Goal: Communication & Community: Answer question/provide support

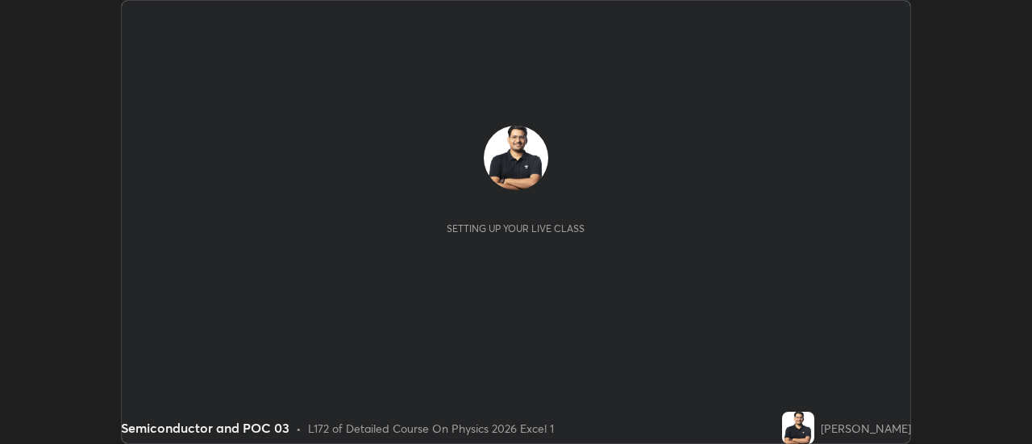
scroll to position [444, 1032]
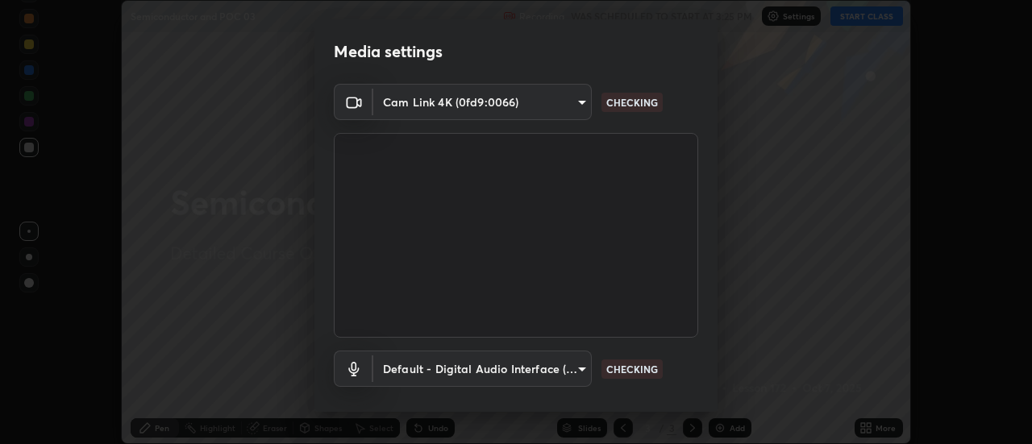
click at [451, 102] on body "Erase all Semiconductor and POC 03 Recording WAS SCHEDULED TO START AT 3:25 PM …" at bounding box center [516, 222] width 1032 height 444
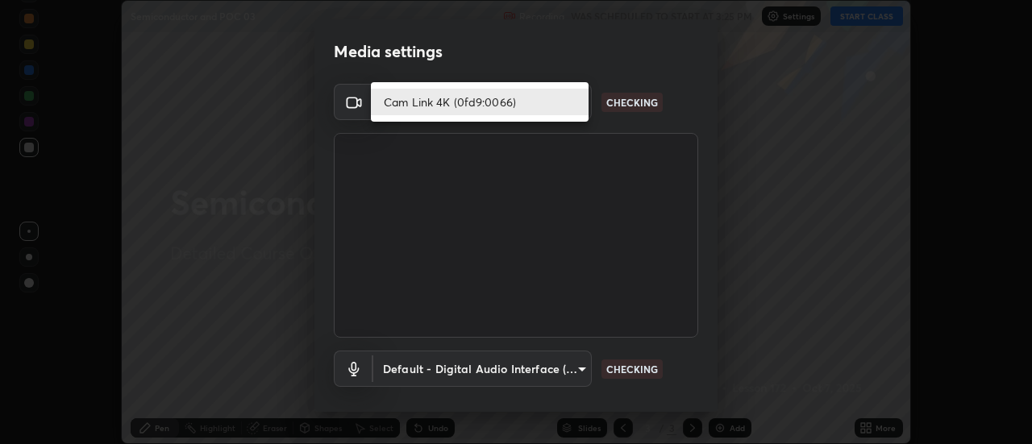
click at [429, 107] on li "Cam Link 4K (0fd9:0066)" at bounding box center [480, 102] width 218 height 27
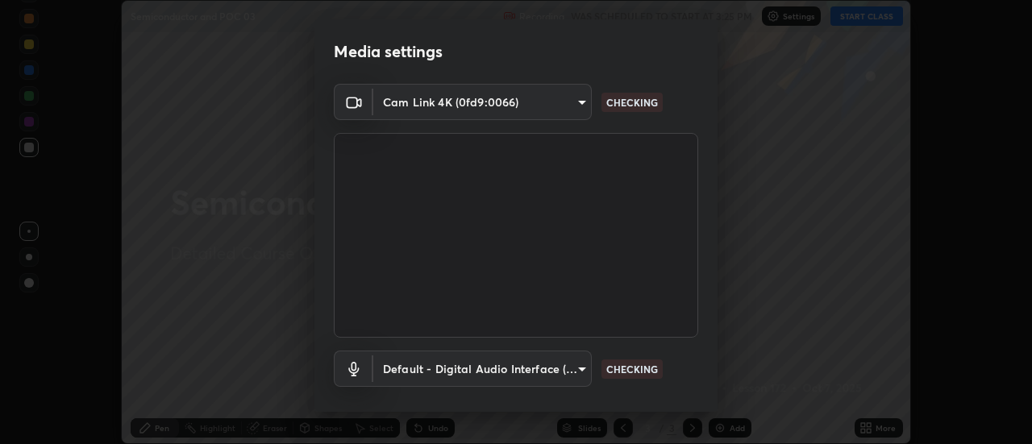
click at [411, 368] on body "Erase all Semiconductor and POC 03 Recording WAS SCHEDULED TO START AT 3:25 PM …" at bounding box center [516, 222] width 1032 height 444
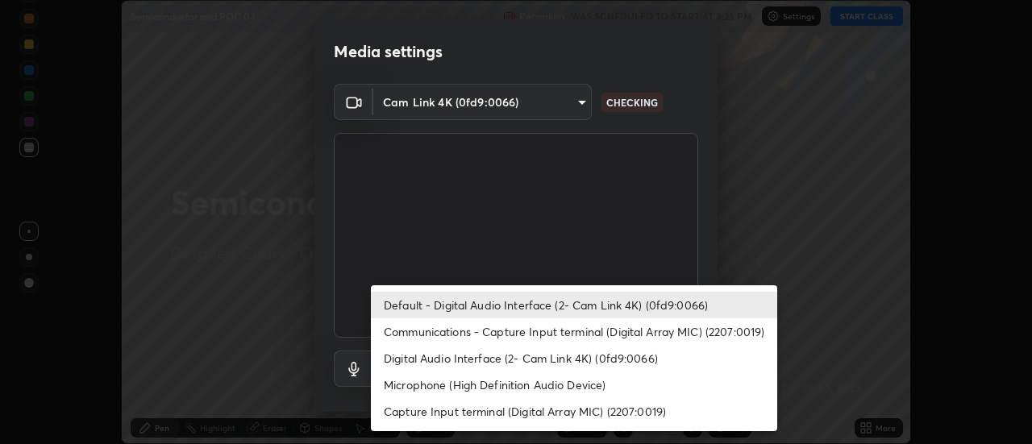
click at [423, 305] on li "Default - Digital Audio Interface (2- Cam Link 4K) (0fd9:0066)" at bounding box center [574, 305] width 406 height 27
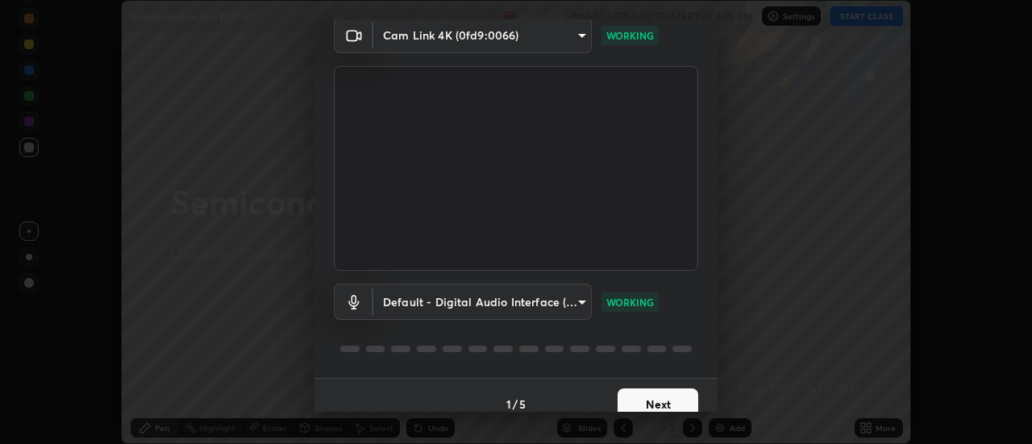
scroll to position [85, 0]
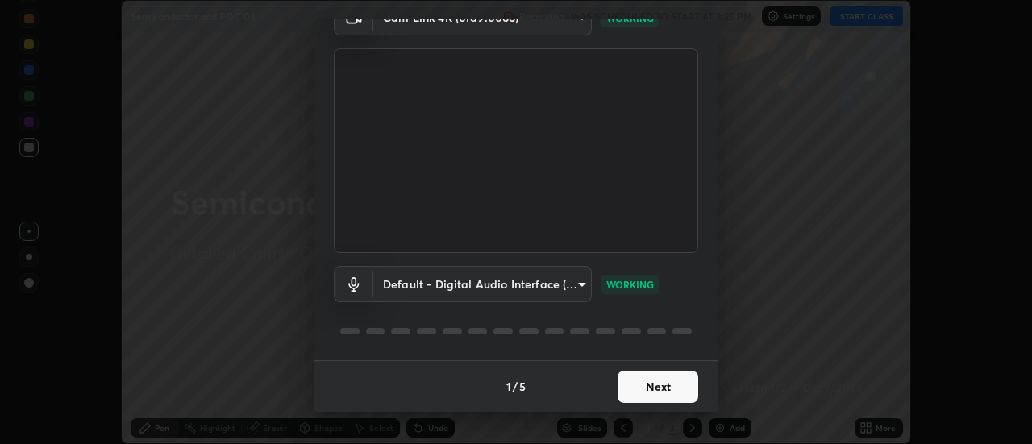
click at [646, 389] on button "Next" at bounding box center [657, 387] width 81 height 32
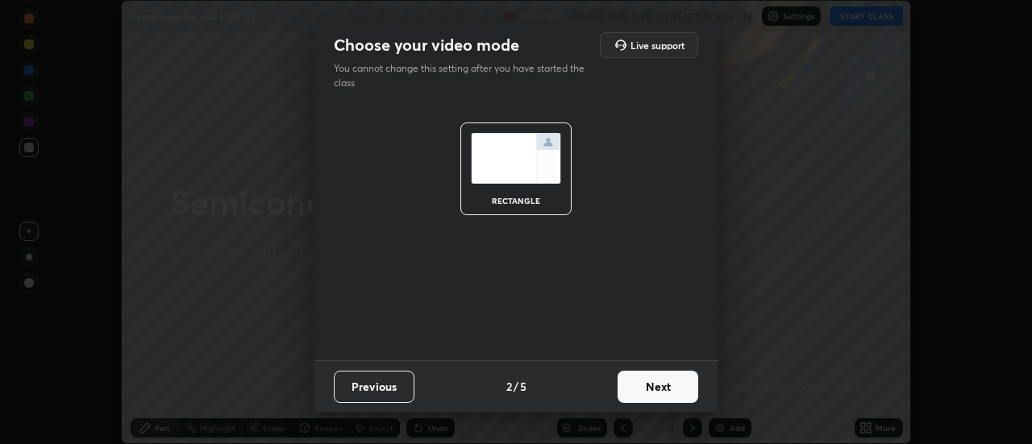
click at [657, 387] on button "Next" at bounding box center [657, 387] width 81 height 32
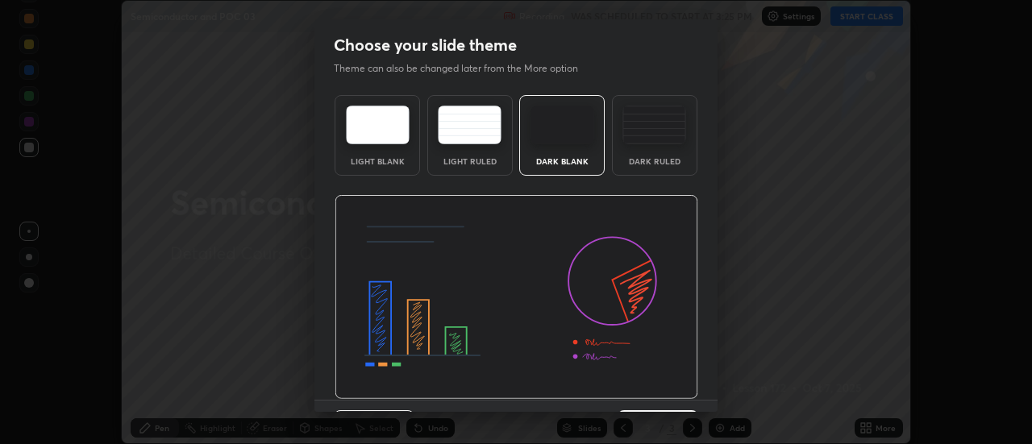
scroll to position [39, 0]
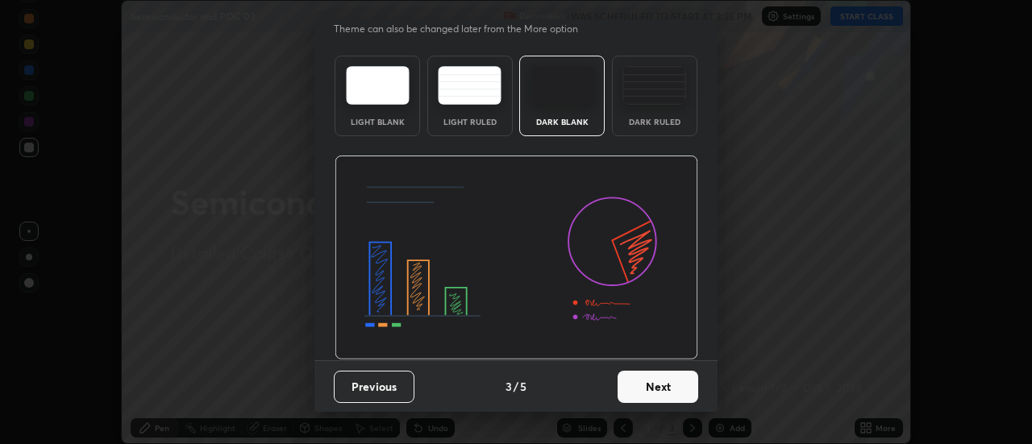
click at [651, 400] on button "Next" at bounding box center [657, 387] width 81 height 32
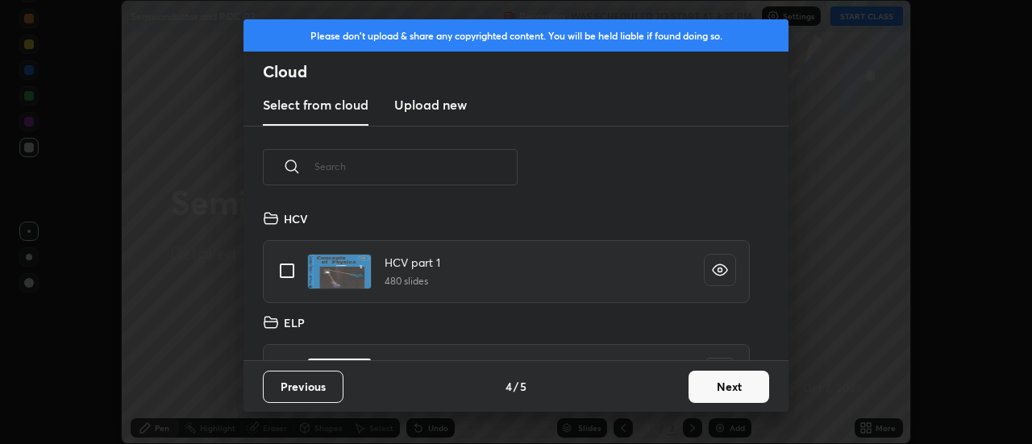
scroll to position [152, 517]
click at [708, 384] on button "Next" at bounding box center [728, 387] width 81 height 32
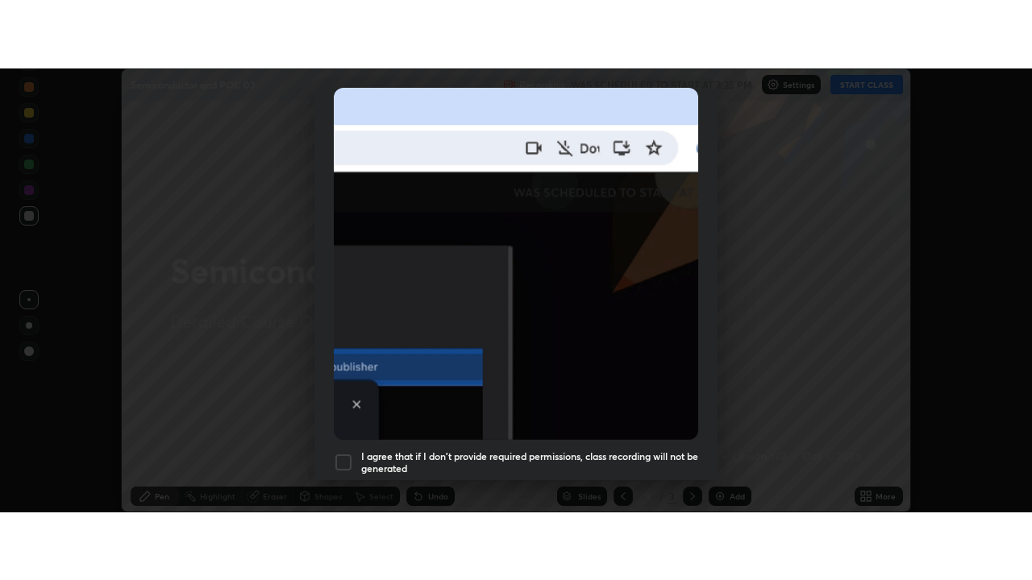
scroll to position [413, 0]
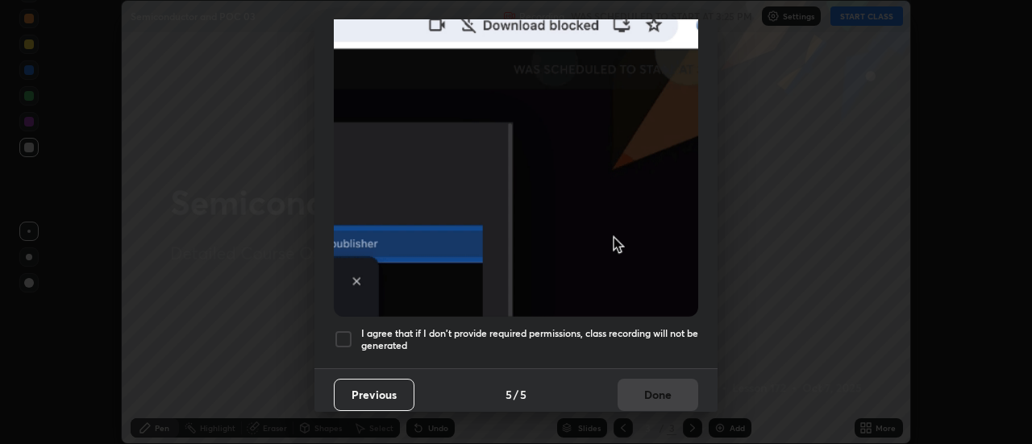
click at [336, 330] on div at bounding box center [343, 339] width 19 height 19
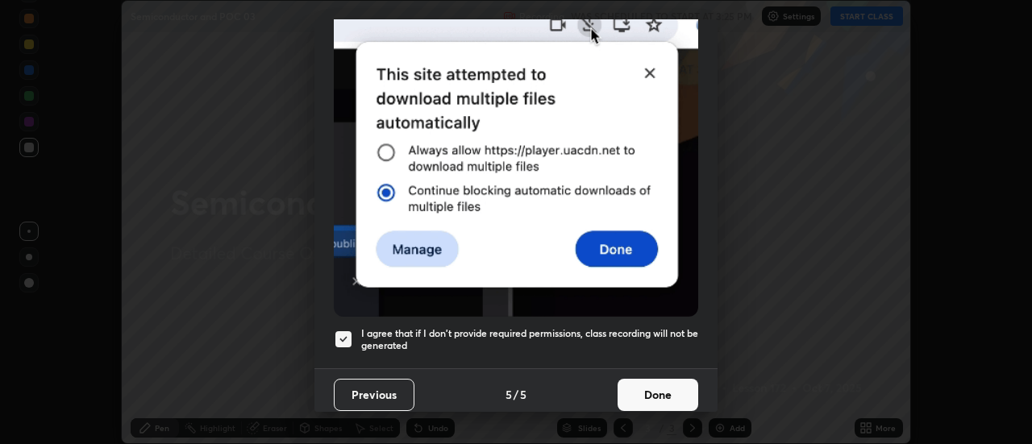
click at [685, 388] on button "Done" at bounding box center [657, 395] width 81 height 32
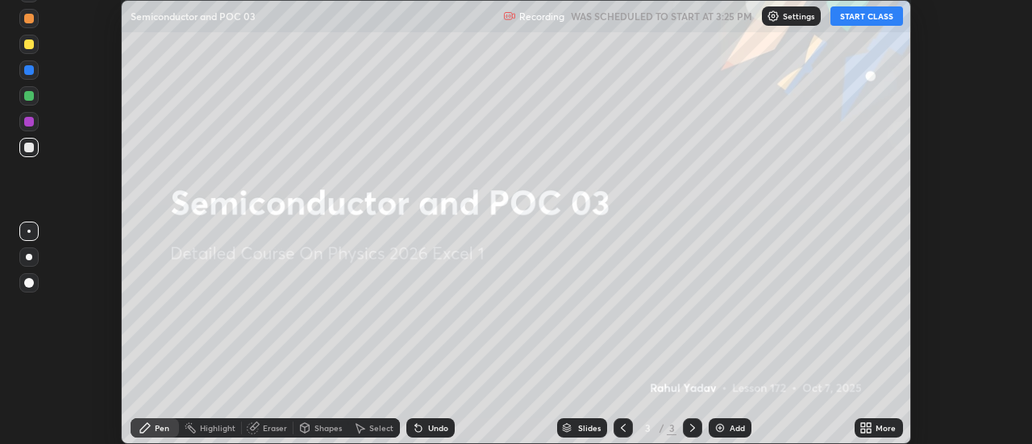
click at [865, 424] on icon at bounding box center [863, 425] width 4 height 4
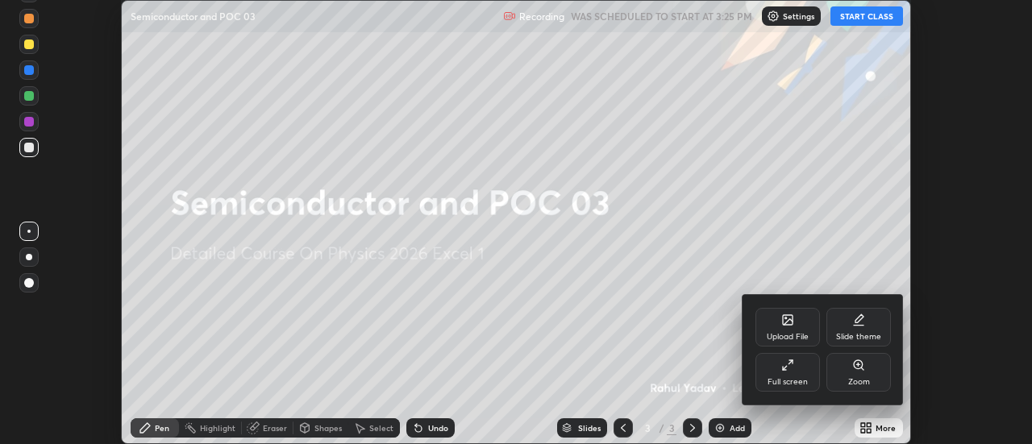
click at [801, 366] on div "Full screen" at bounding box center [787, 372] width 64 height 39
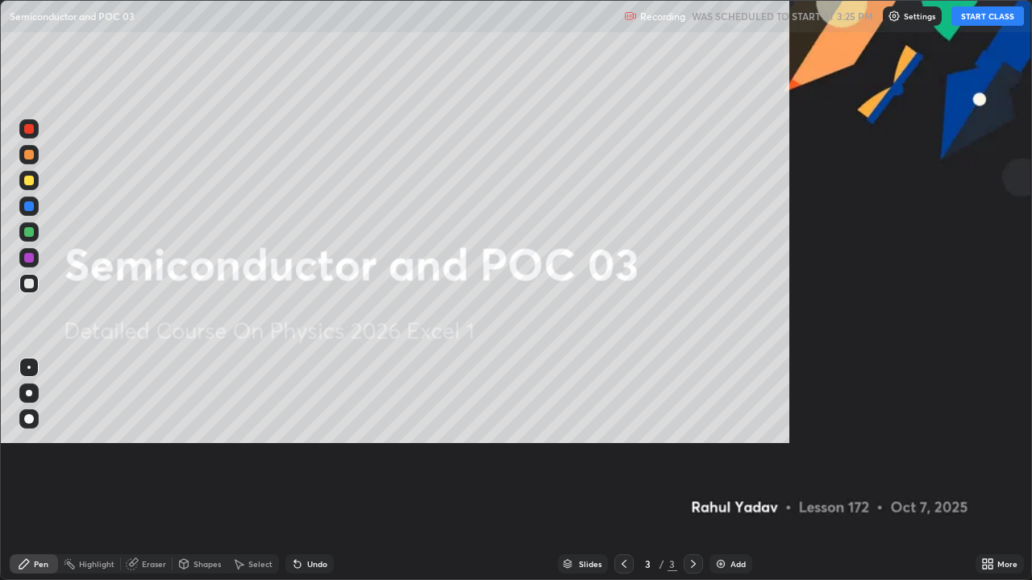
scroll to position [580, 1032]
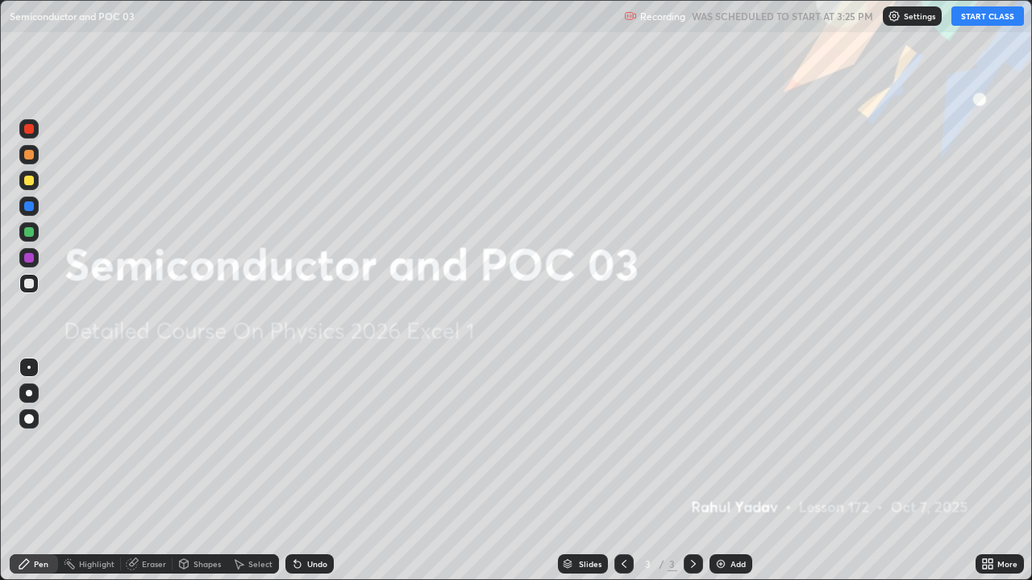
click at [962, 14] on button "START CLASS" at bounding box center [987, 15] width 73 height 19
click at [29, 393] on div at bounding box center [29, 393] width 6 height 6
click at [689, 443] on icon at bounding box center [693, 564] width 13 height 13
click at [723, 443] on img at bounding box center [720, 564] width 13 height 13
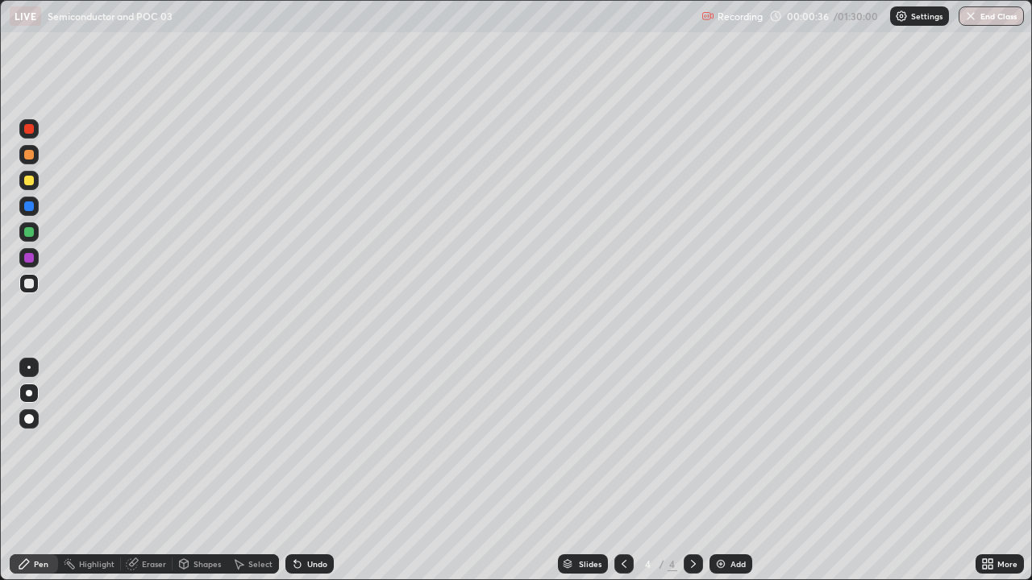
click at [26, 285] on div at bounding box center [29, 284] width 10 height 10
click at [151, 443] on div "Eraser" at bounding box center [154, 564] width 24 height 8
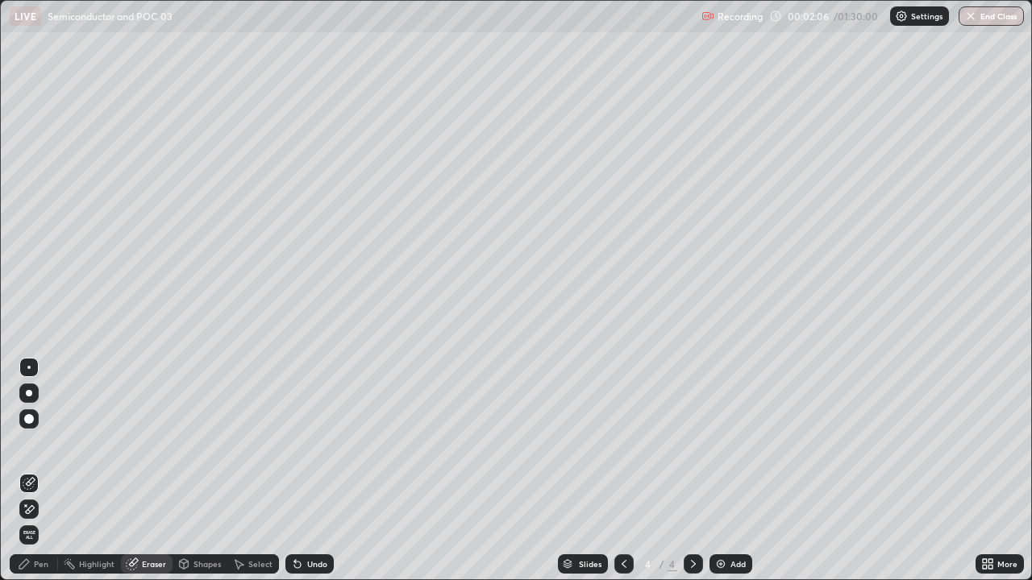
click at [42, 443] on div "Pen" at bounding box center [41, 564] width 15 height 8
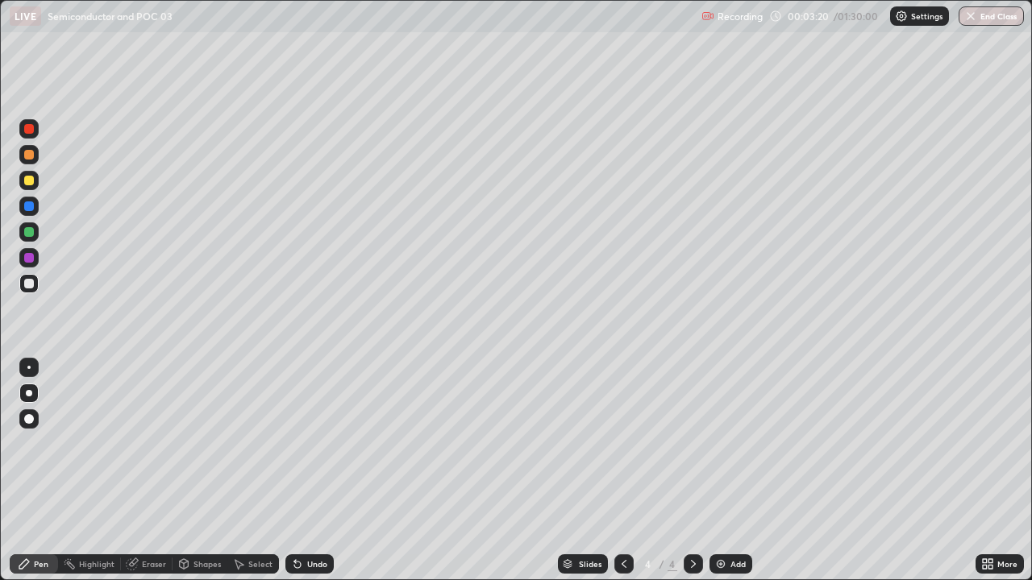
click at [29, 181] on div at bounding box center [29, 181] width 10 height 10
click at [193, 443] on div "Shapes" at bounding box center [206, 564] width 27 height 8
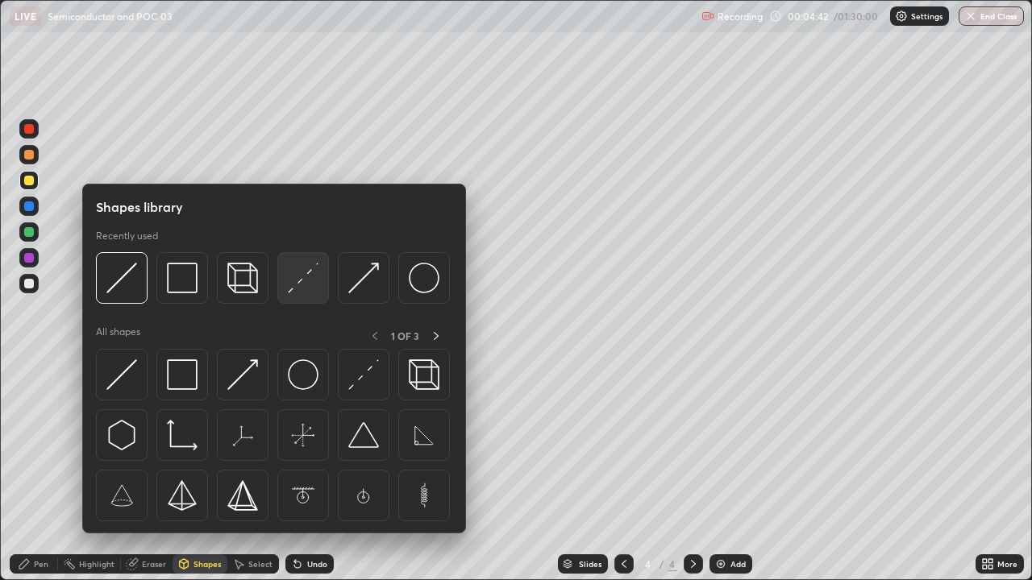
click at [305, 284] on img at bounding box center [303, 278] width 31 height 31
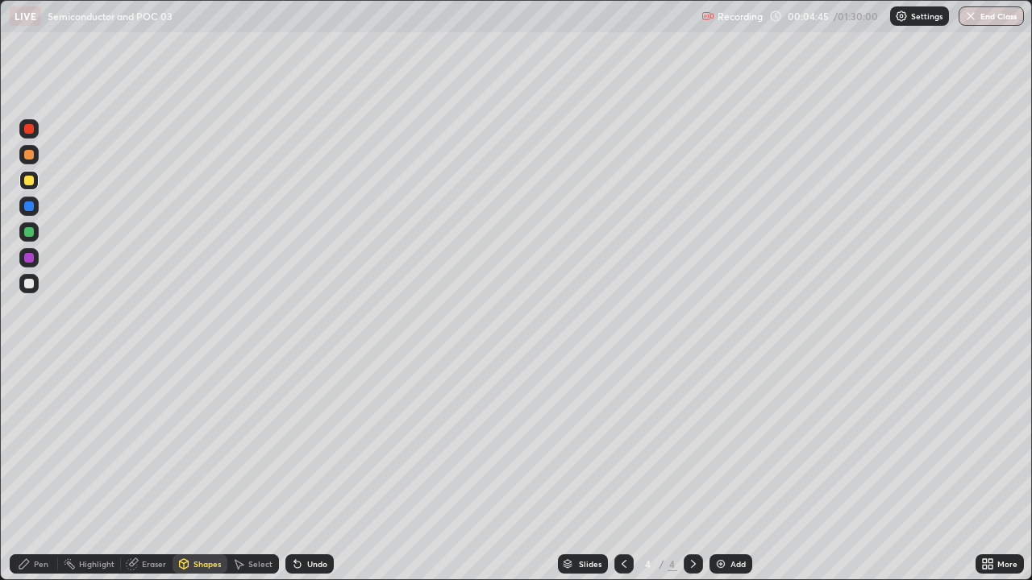
click at [44, 443] on div "Pen" at bounding box center [41, 564] width 15 height 8
click at [28, 285] on div at bounding box center [29, 284] width 10 height 10
click at [31, 180] on div at bounding box center [29, 181] width 10 height 10
click at [295, 443] on icon at bounding box center [297, 565] width 6 height 6
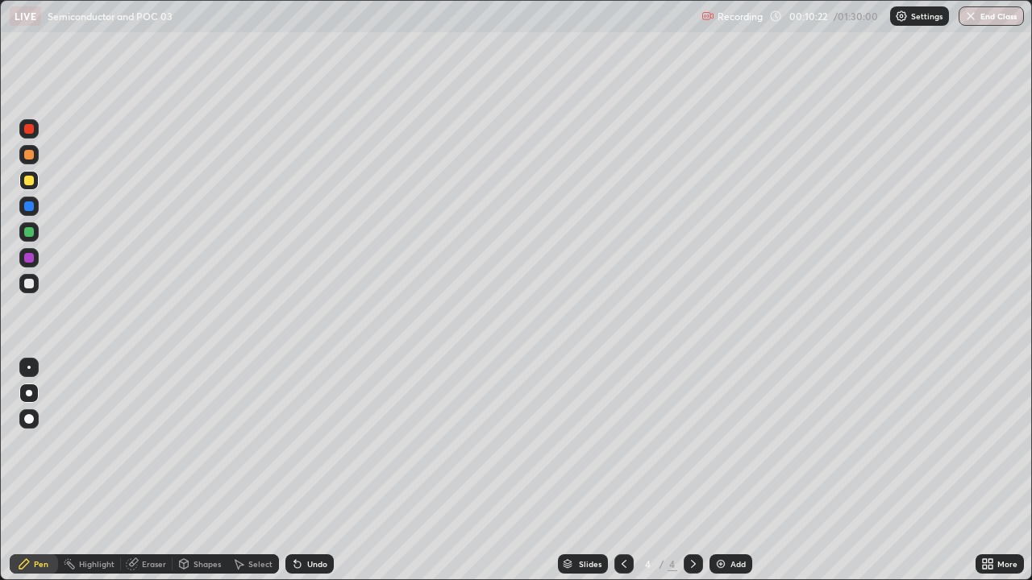
click at [298, 443] on icon at bounding box center [297, 564] width 13 height 13
click at [297, 443] on icon at bounding box center [297, 564] width 13 height 13
click at [295, 443] on icon at bounding box center [297, 565] width 6 height 6
click at [294, 443] on icon at bounding box center [297, 565] width 6 height 6
click at [297, 443] on icon at bounding box center [297, 565] width 6 height 6
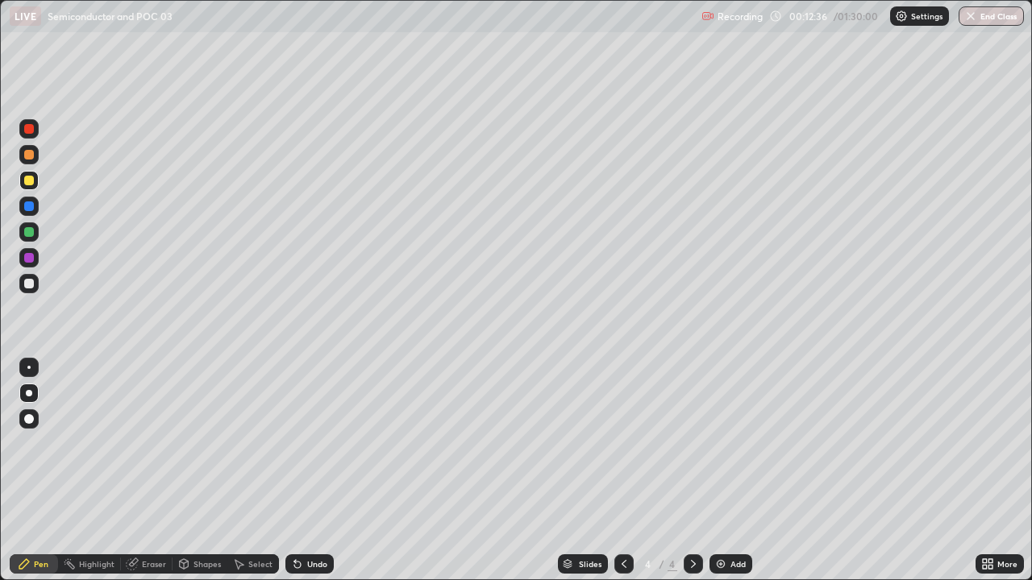
click at [28, 283] on div at bounding box center [29, 284] width 10 height 10
click at [693, 443] on icon at bounding box center [693, 564] width 13 height 13
click at [724, 443] on img at bounding box center [720, 564] width 13 height 13
click at [623, 443] on icon at bounding box center [623, 564] width 5 height 8
click at [692, 443] on icon at bounding box center [693, 564] width 13 height 13
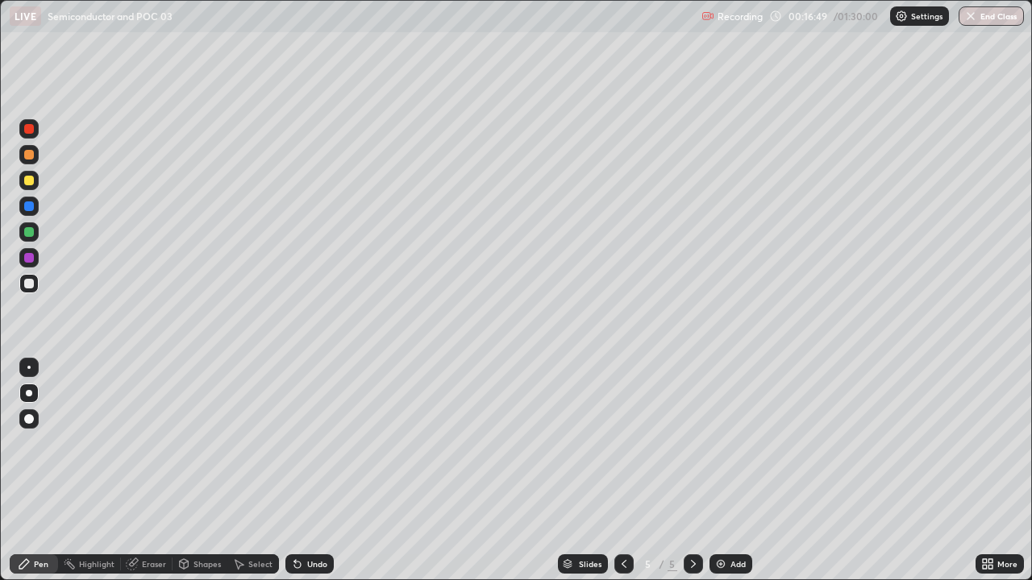
click at [624, 443] on icon at bounding box center [623, 564] width 13 height 13
click at [694, 443] on icon at bounding box center [693, 564] width 13 height 13
click at [624, 443] on icon at bounding box center [623, 564] width 13 height 13
click at [692, 443] on icon at bounding box center [693, 564] width 13 height 13
click at [624, 443] on icon at bounding box center [623, 564] width 13 height 13
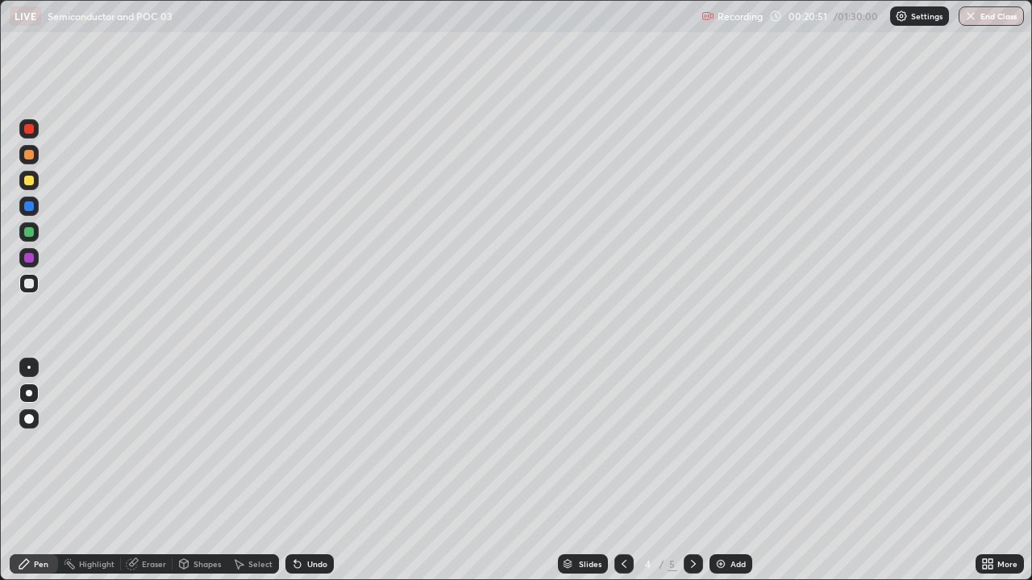
click at [692, 443] on icon at bounding box center [693, 564] width 13 height 13
click at [152, 443] on div "Eraser" at bounding box center [154, 564] width 24 height 8
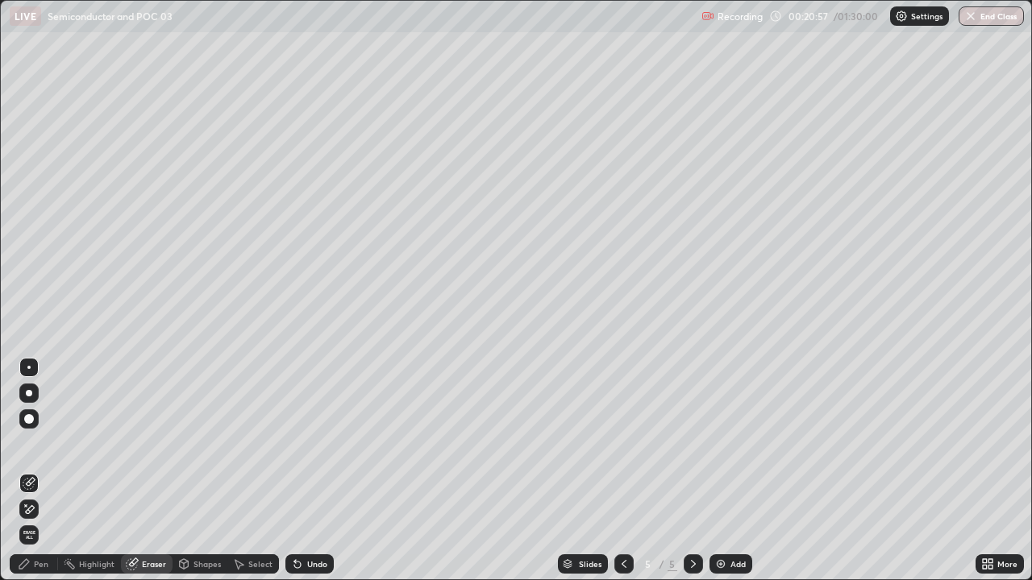
click at [41, 443] on div "Pen" at bounding box center [41, 564] width 15 height 8
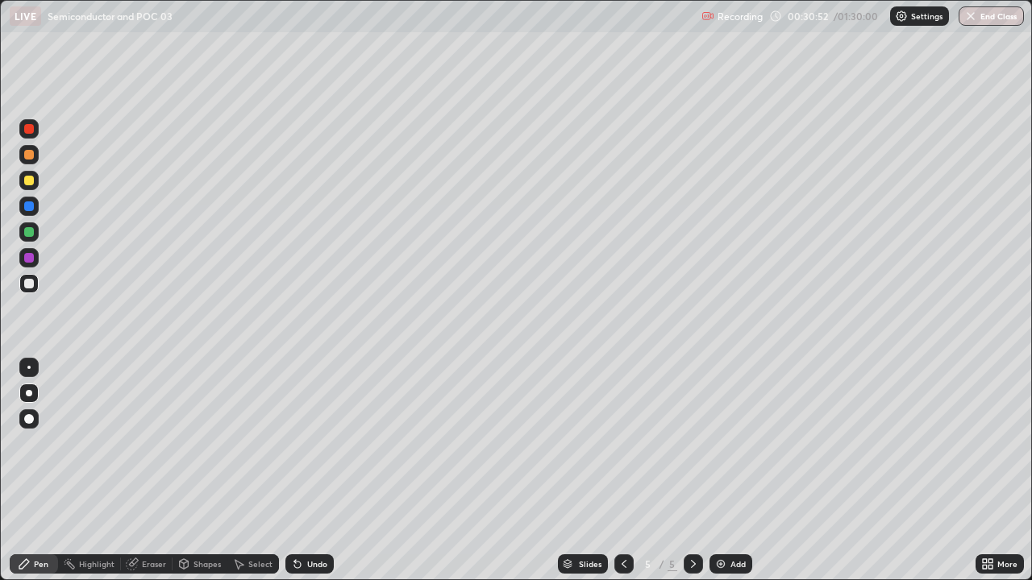
click at [295, 443] on icon at bounding box center [297, 565] width 6 height 6
click at [297, 443] on icon at bounding box center [297, 565] width 6 height 6
click at [689, 443] on icon at bounding box center [693, 564] width 13 height 13
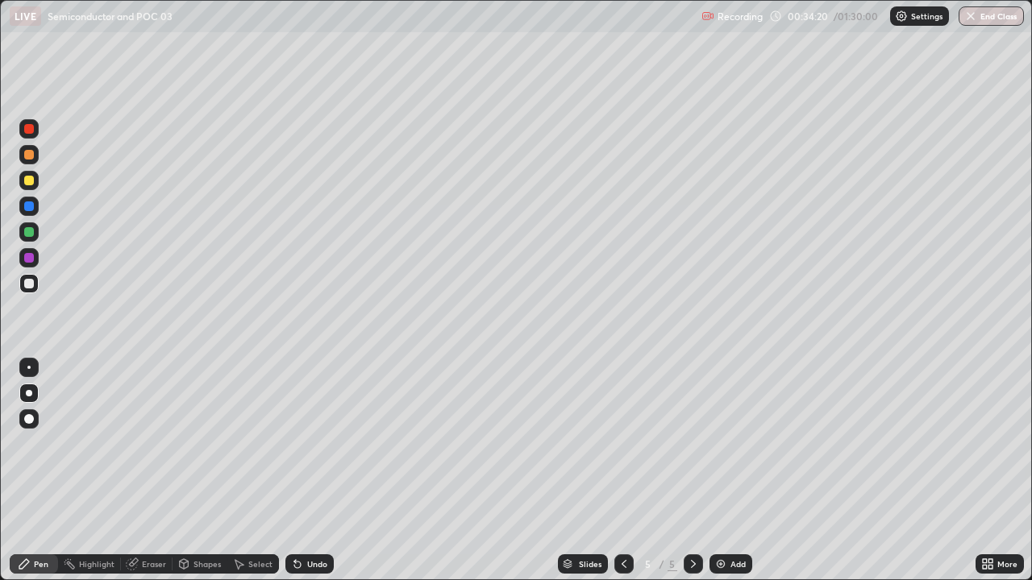
click at [693, 443] on icon at bounding box center [693, 564] width 5 height 8
click at [690, 443] on icon at bounding box center [693, 564] width 13 height 13
click at [723, 443] on img at bounding box center [720, 564] width 13 height 13
click at [986, 443] on icon at bounding box center [985, 567] width 4 height 4
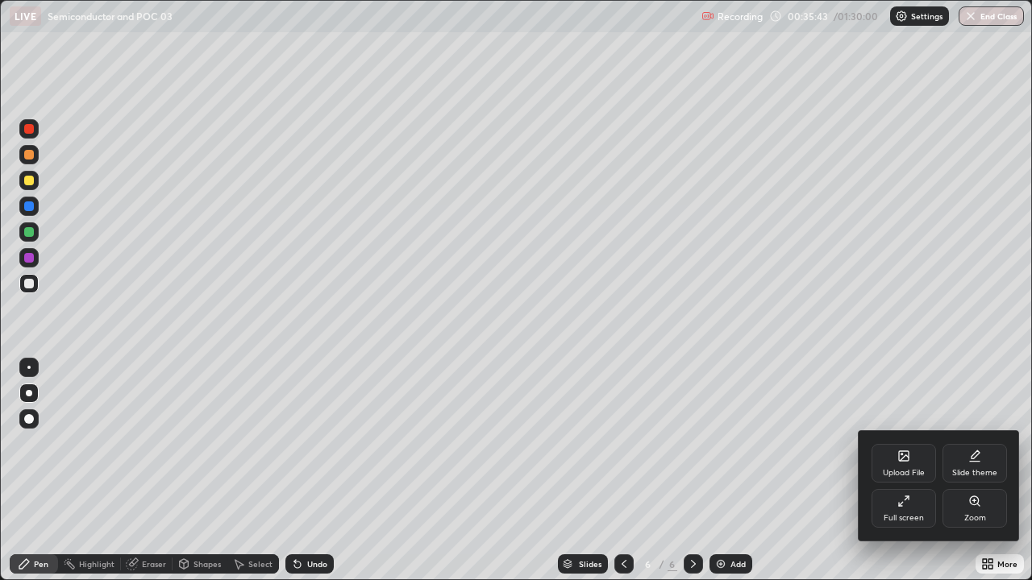
click at [914, 443] on div "Upload File" at bounding box center [903, 463] width 64 height 39
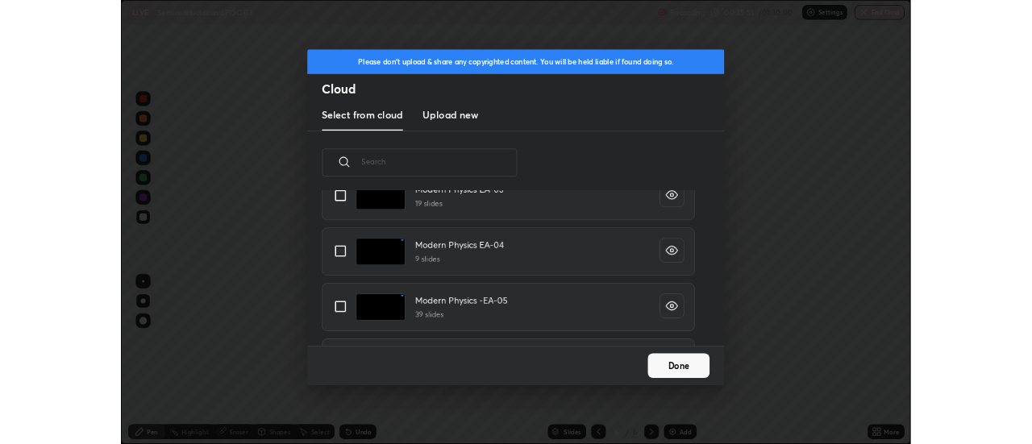
scroll to position [1681, 0]
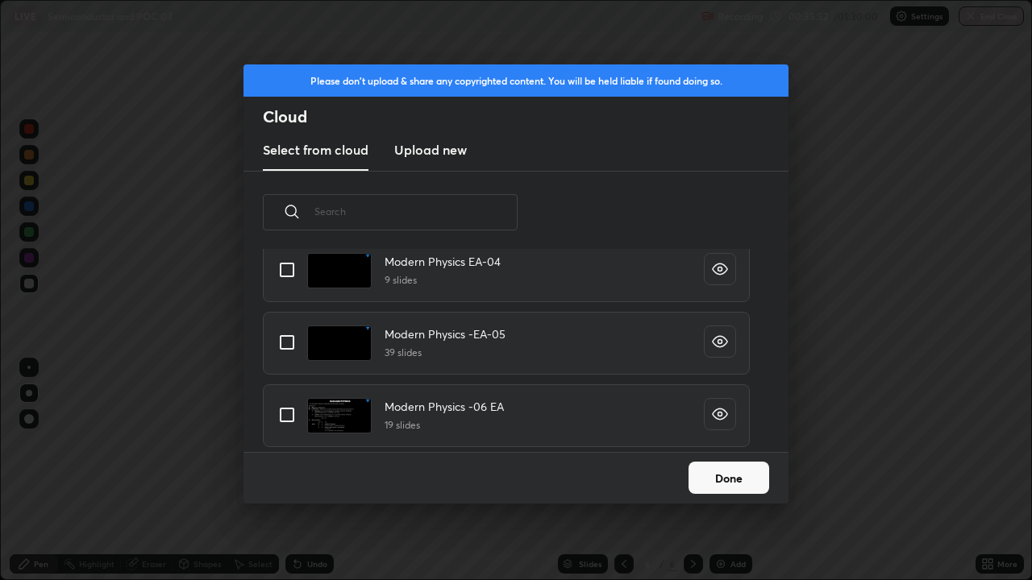
click at [287, 413] on input "grid" at bounding box center [287, 415] width 34 height 34
checkbox input "true"
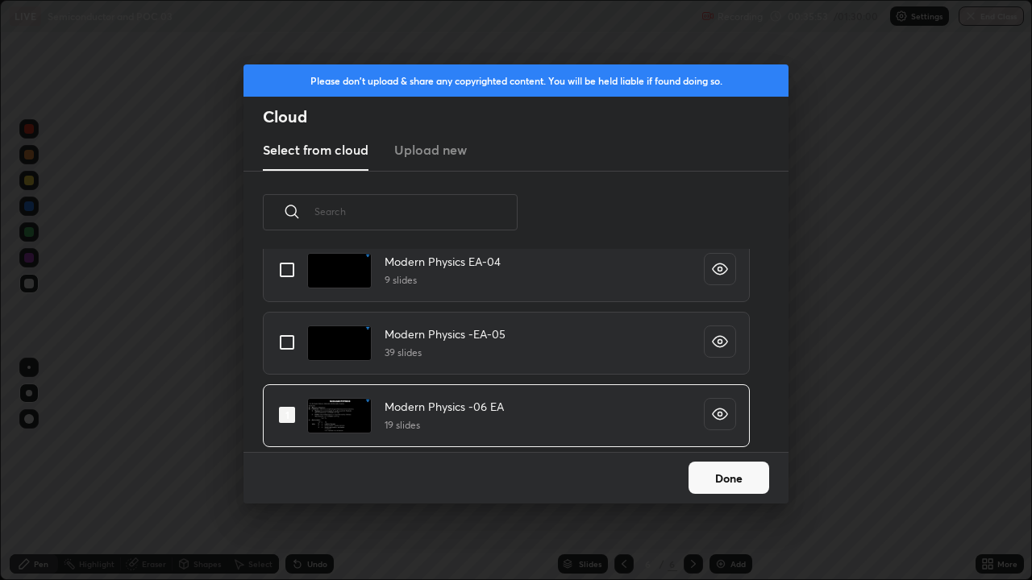
click at [732, 443] on button "Done" at bounding box center [728, 478] width 81 height 32
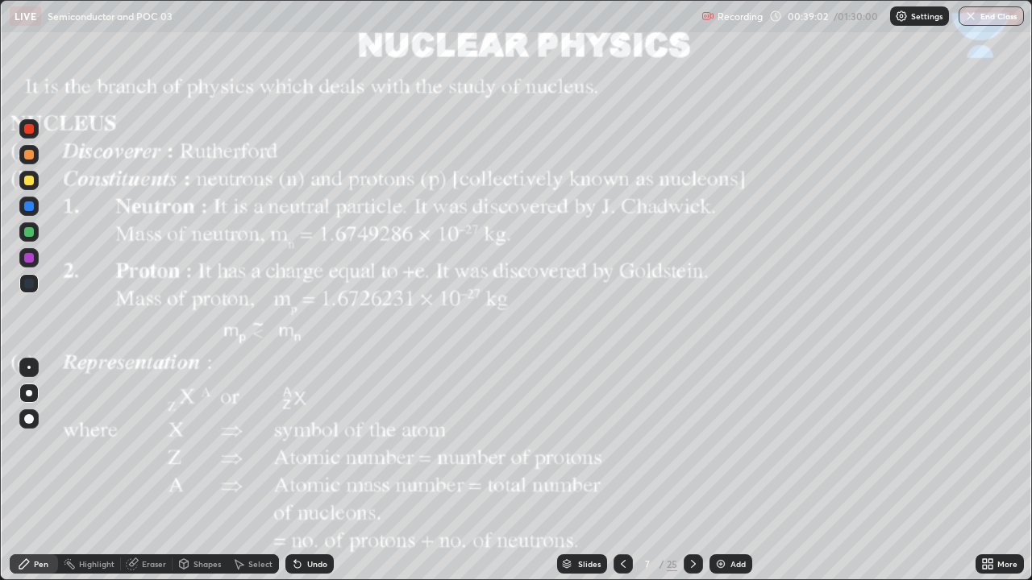
click at [33, 287] on div at bounding box center [28, 283] width 19 height 19
click at [29, 181] on div at bounding box center [29, 181] width 10 height 10
click at [29, 180] on div at bounding box center [29, 181] width 10 height 10
click at [691, 443] on icon at bounding box center [693, 564] width 5 height 8
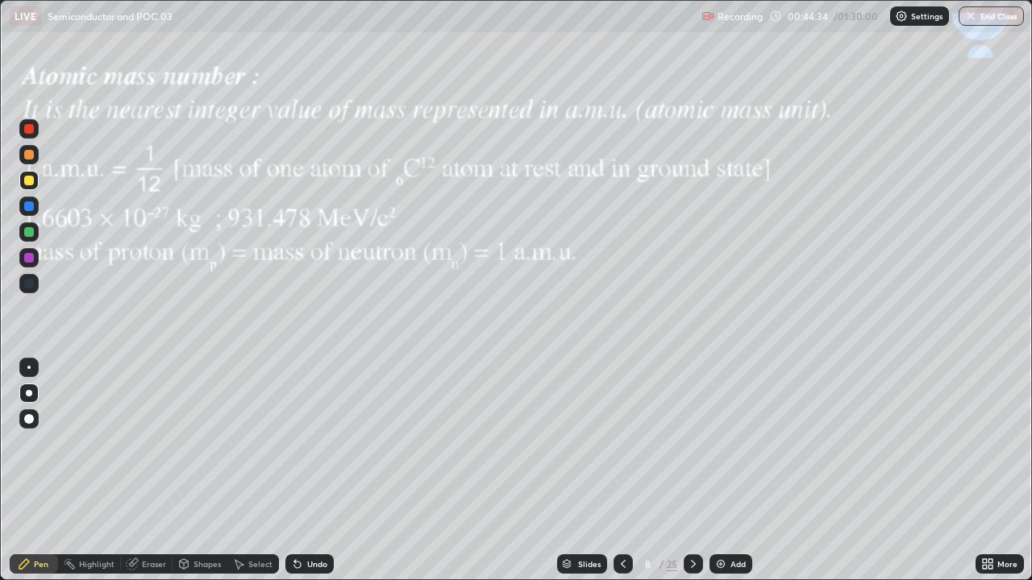
click at [621, 443] on icon at bounding box center [623, 564] width 13 height 13
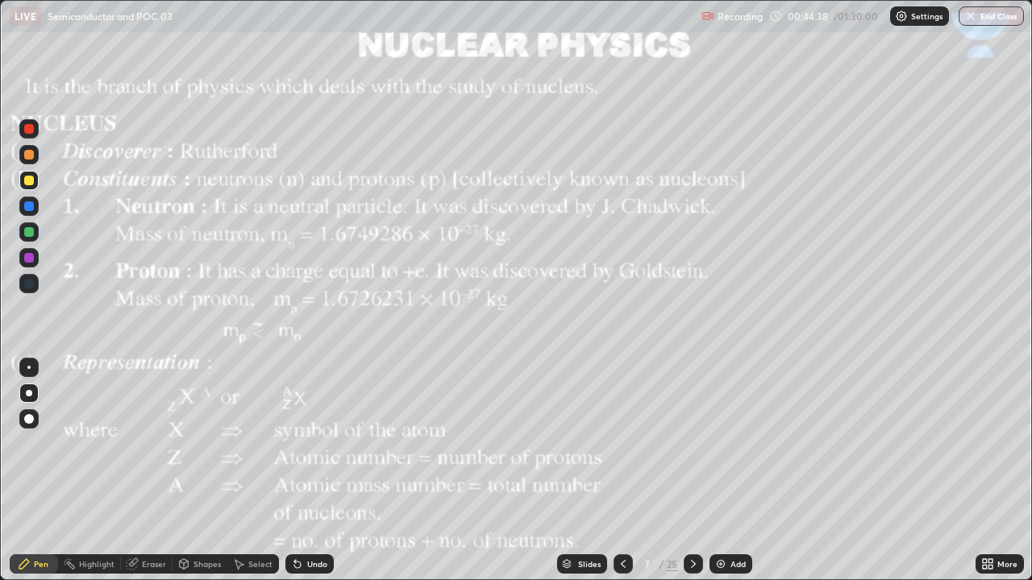
click at [691, 443] on icon at bounding box center [693, 564] width 5 height 8
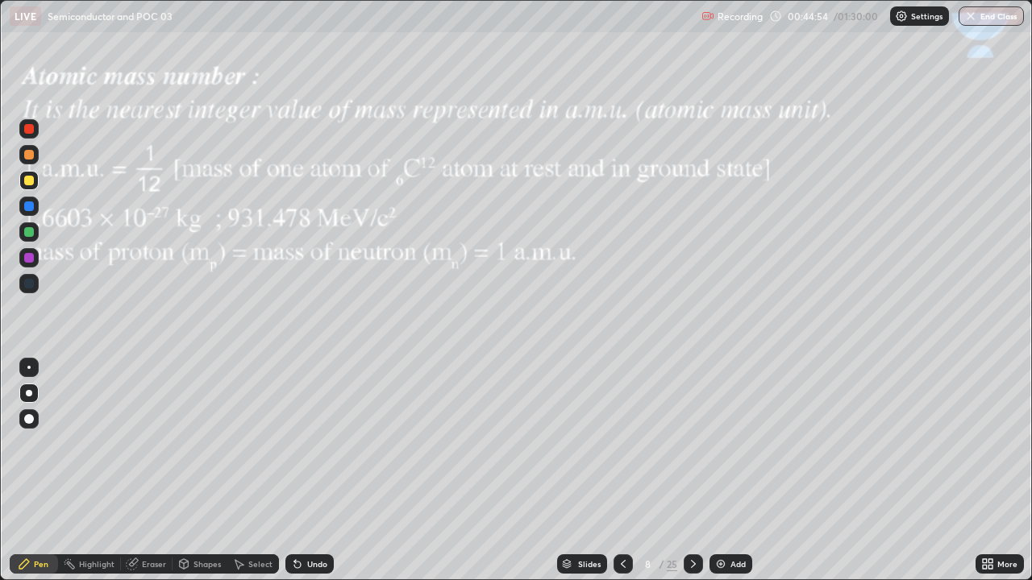
click at [694, 443] on icon at bounding box center [693, 564] width 13 height 13
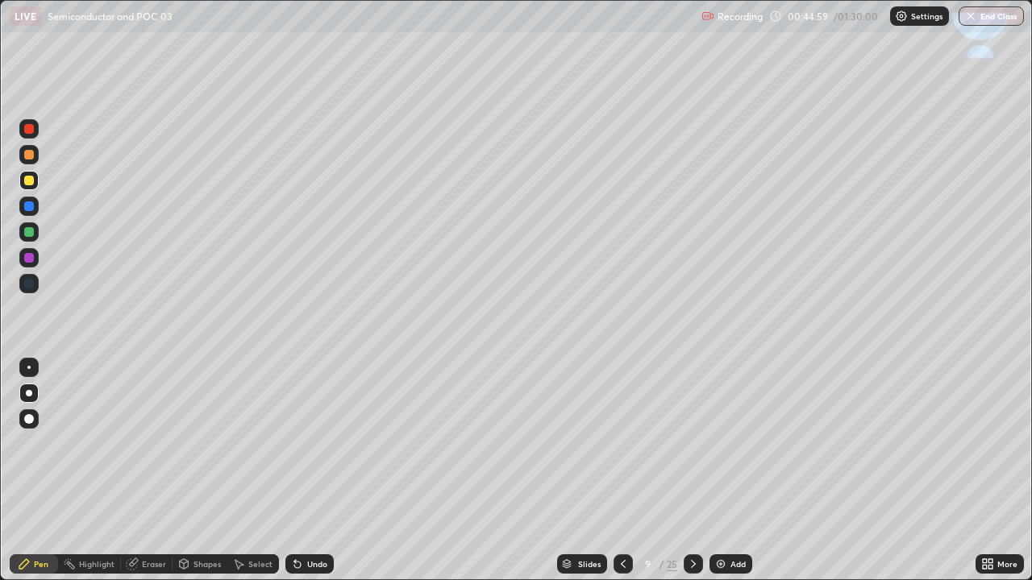
click at [29, 182] on div at bounding box center [29, 181] width 10 height 10
click at [199, 443] on div "Shapes" at bounding box center [206, 564] width 27 height 8
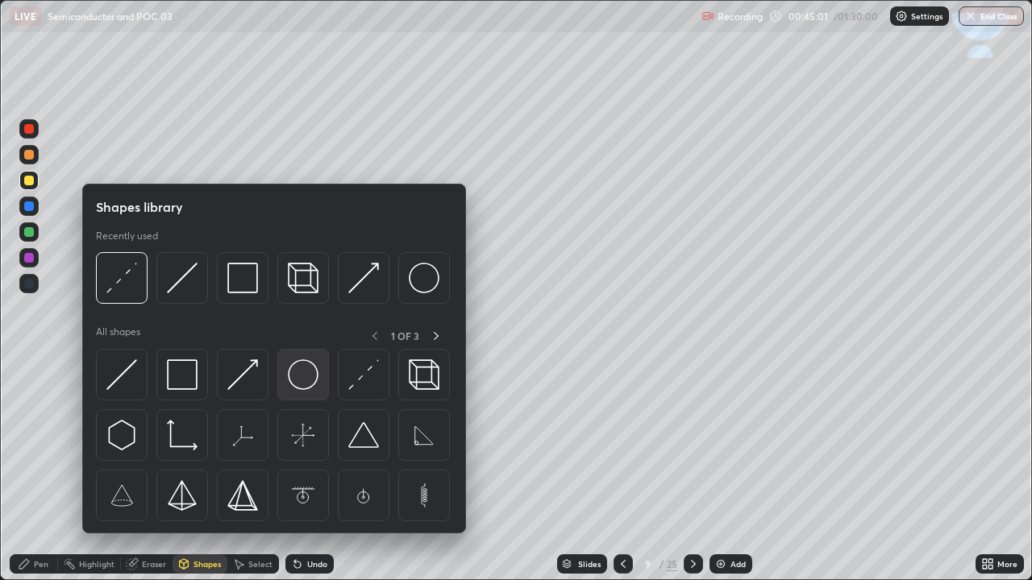
click at [302, 383] on img at bounding box center [303, 374] width 31 height 31
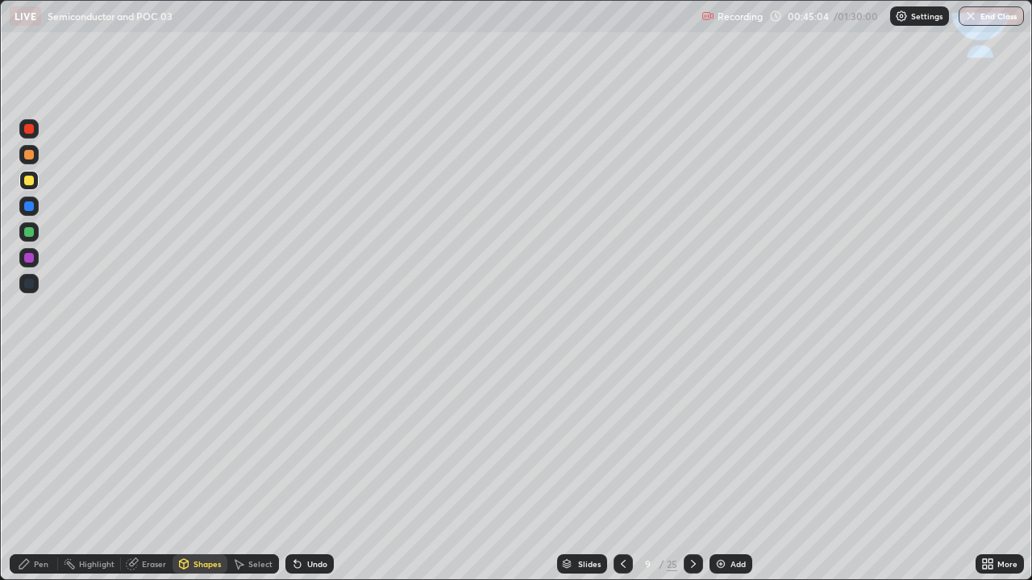
click at [46, 443] on div "Pen" at bounding box center [41, 564] width 15 height 8
click at [33, 179] on div at bounding box center [29, 181] width 10 height 10
click at [206, 443] on div "Shapes" at bounding box center [206, 564] width 27 height 8
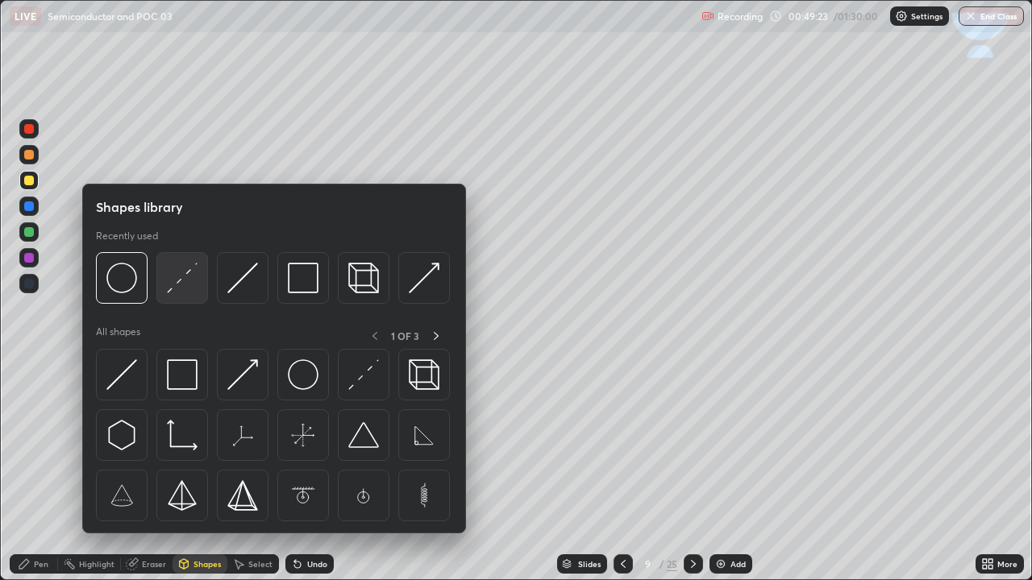
click at [185, 289] on img at bounding box center [182, 278] width 31 height 31
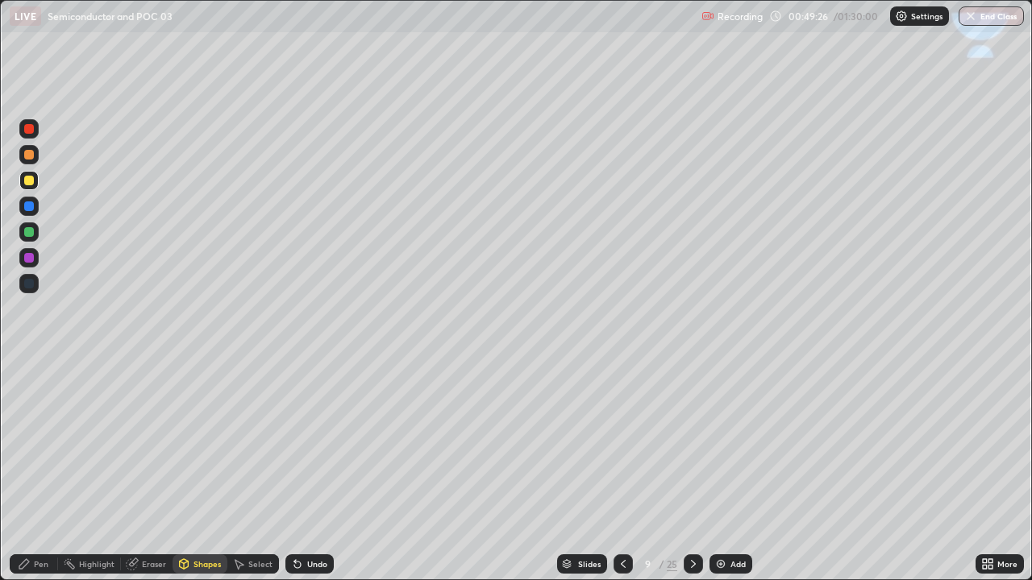
click at [46, 443] on div "Pen" at bounding box center [41, 564] width 15 height 8
click at [164, 443] on div "Eraser" at bounding box center [154, 564] width 24 height 8
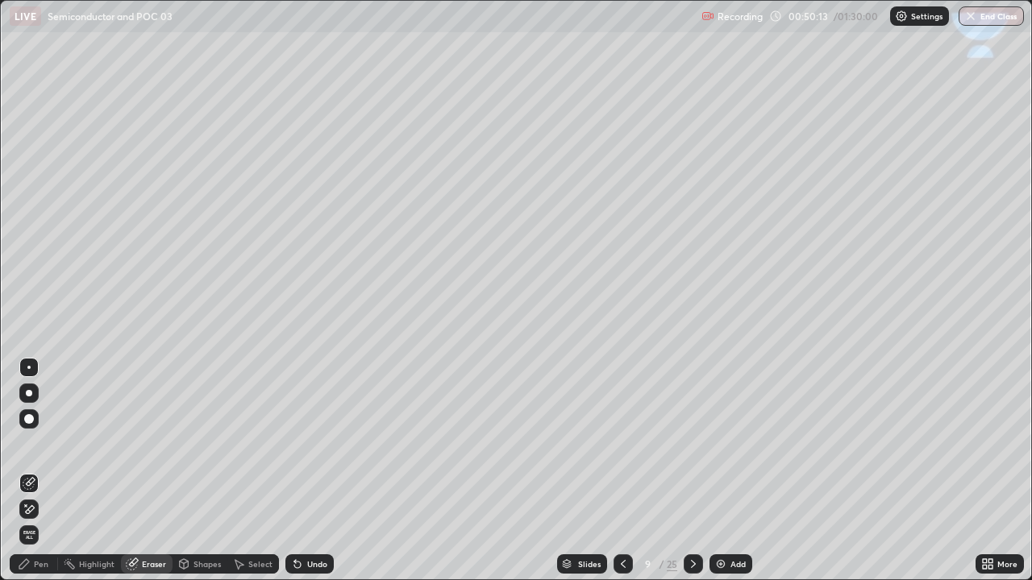
click at [45, 443] on div "Pen" at bounding box center [41, 564] width 15 height 8
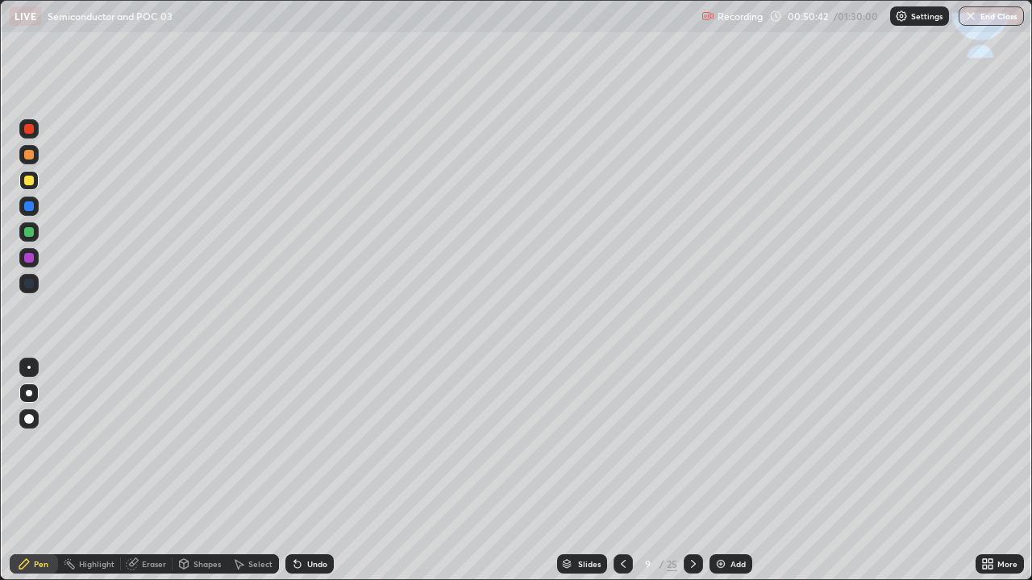
click at [694, 443] on icon at bounding box center [693, 564] width 13 height 13
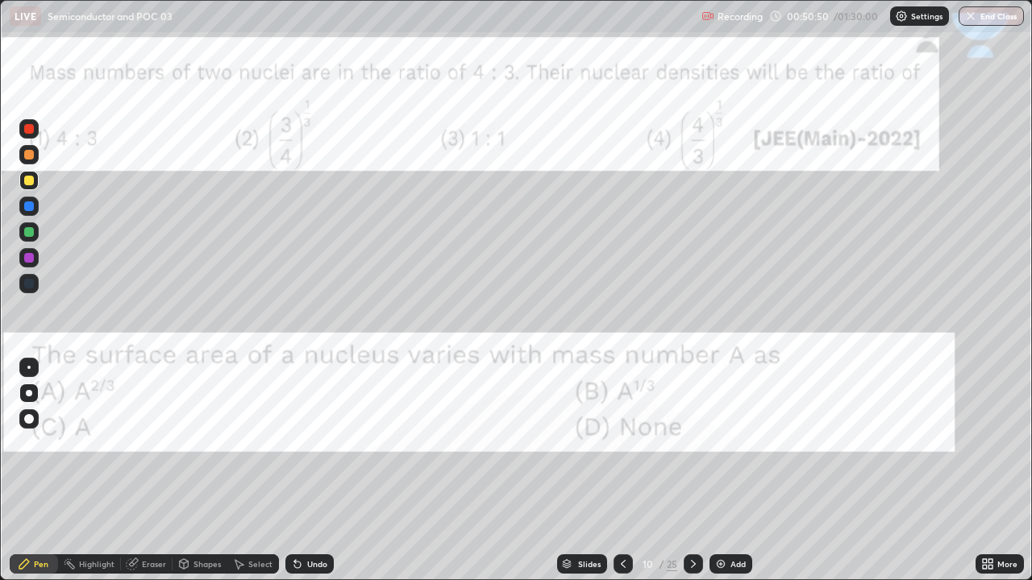
click at [29, 183] on div at bounding box center [29, 181] width 10 height 10
click at [27, 161] on div at bounding box center [28, 154] width 19 height 19
click at [33, 181] on div at bounding box center [29, 181] width 10 height 10
click at [29, 130] on div at bounding box center [29, 129] width 10 height 10
click at [621, 443] on icon at bounding box center [623, 564] width 13 height 13
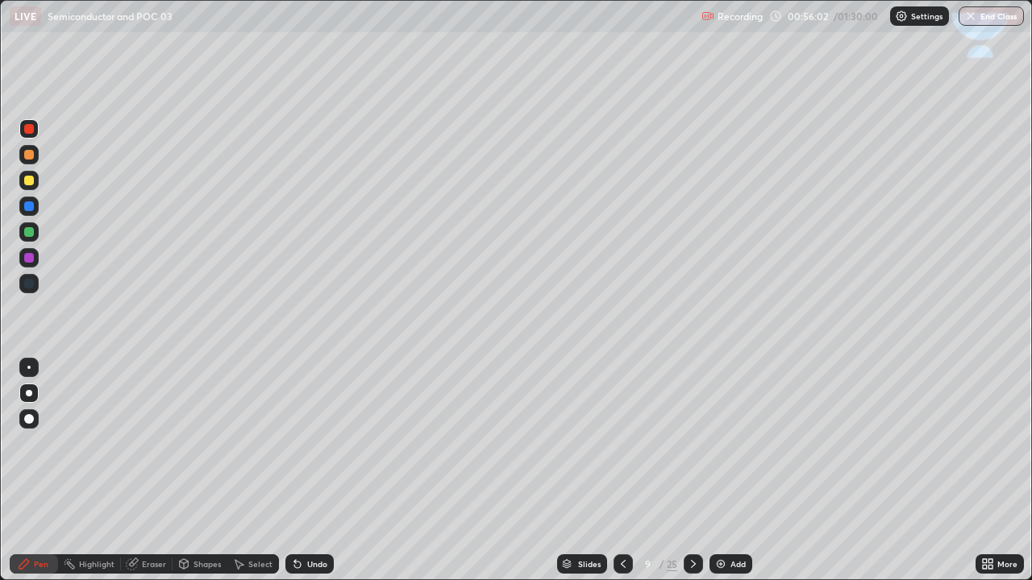
click at [692, 443] on icon at bounding box center [693, 564] width 13 height 13
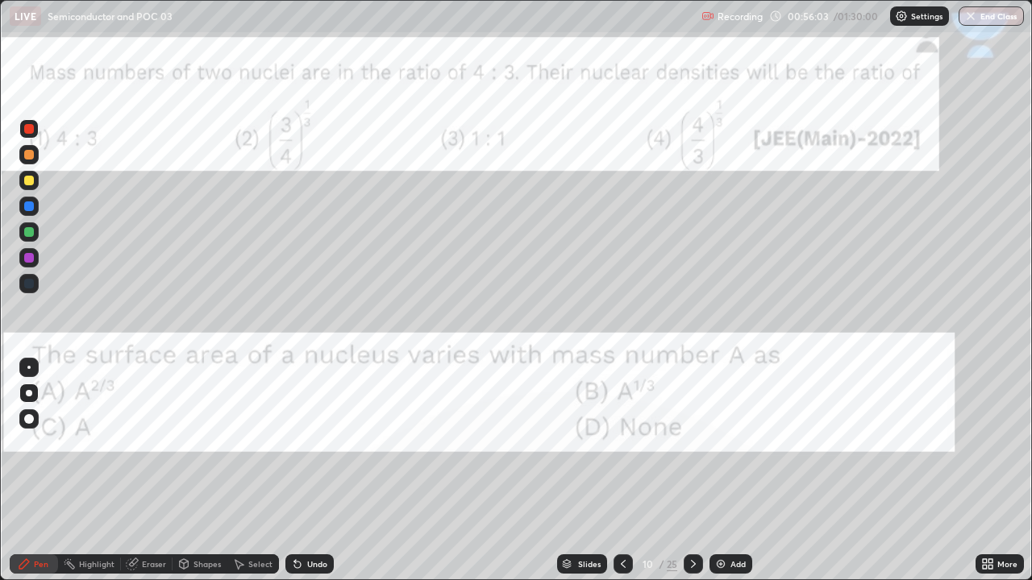
click at [691, 443] on div at bounding box center [692, 564] width 19 height 19
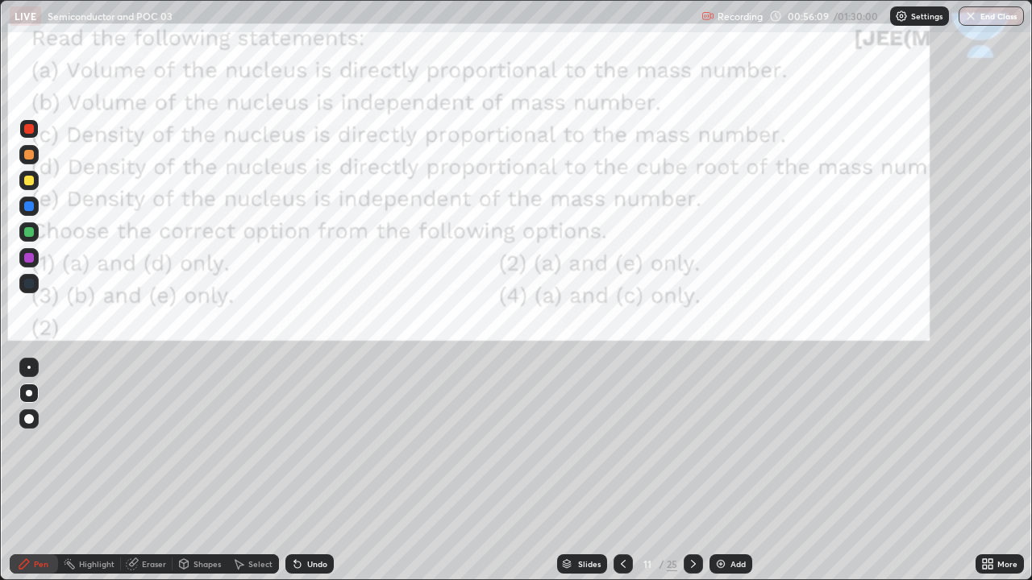
click at [692, 443] on icon at bounding box center [693, 564] width 5 height 8
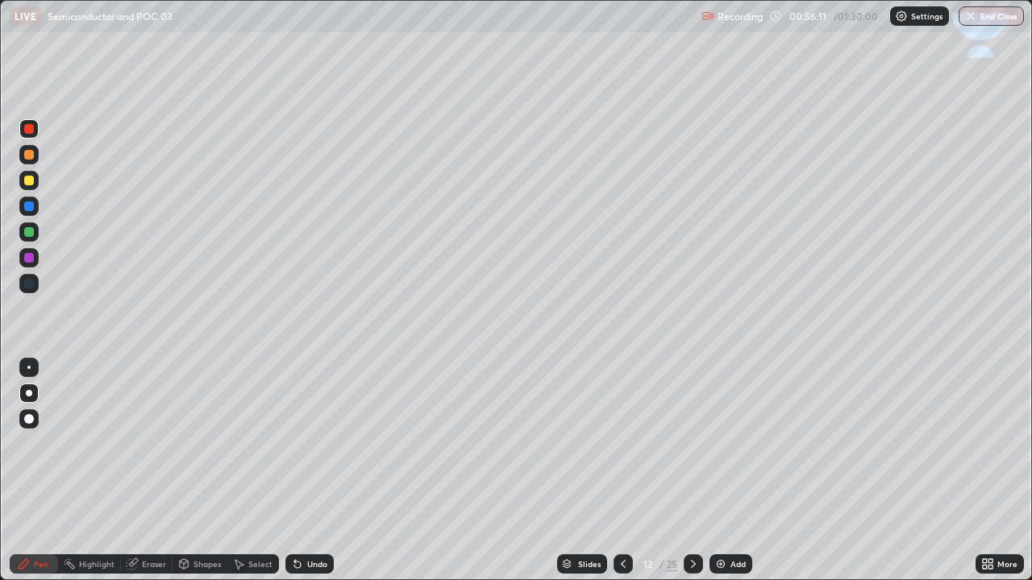
click at [700, 443] on div at bounding box center [692, 564] width 19 height 19
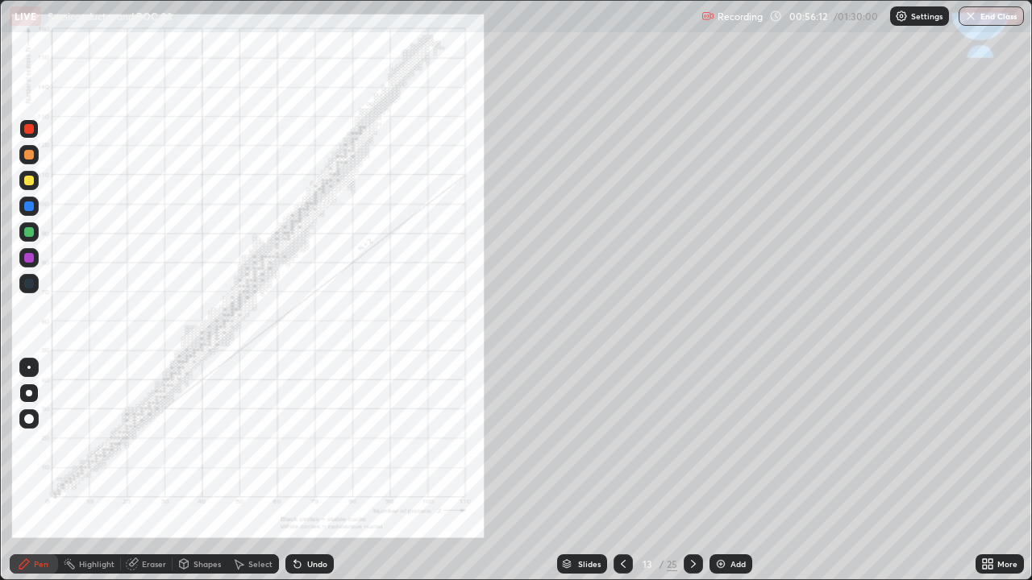
click at [692, 443] on icon at bounding box center [693, 564] width 13 height 13
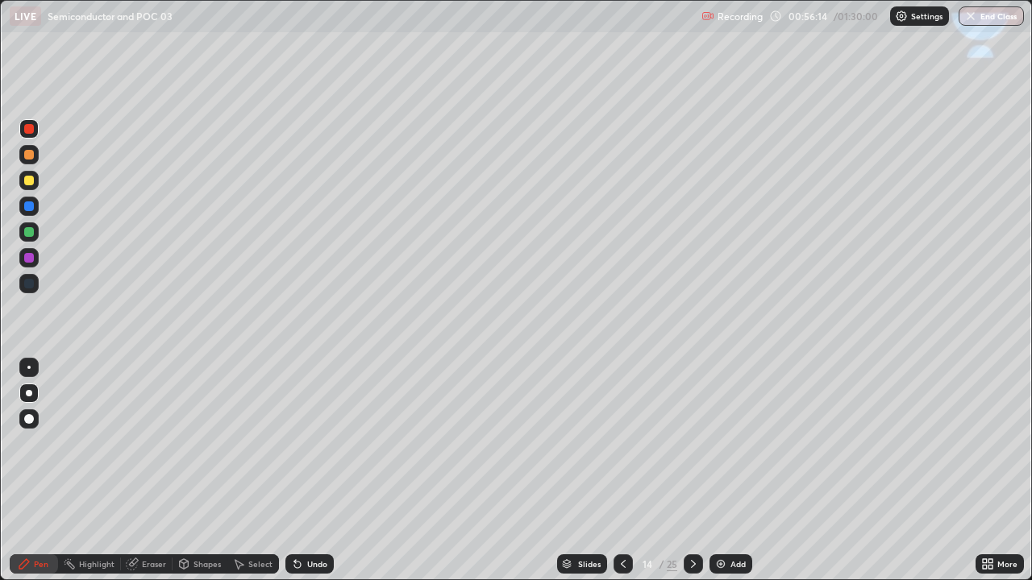
click at [692, 443] on icon at bounding box center [693, 564] width 13 height 13
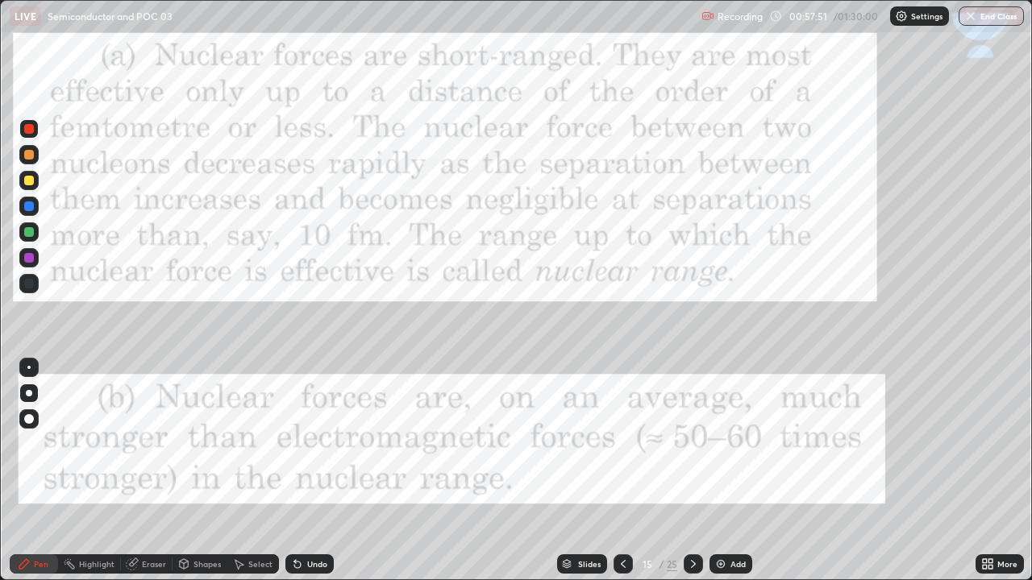
click at [990, 443] on icon at bounding box center [990, 567] width 4 height 4
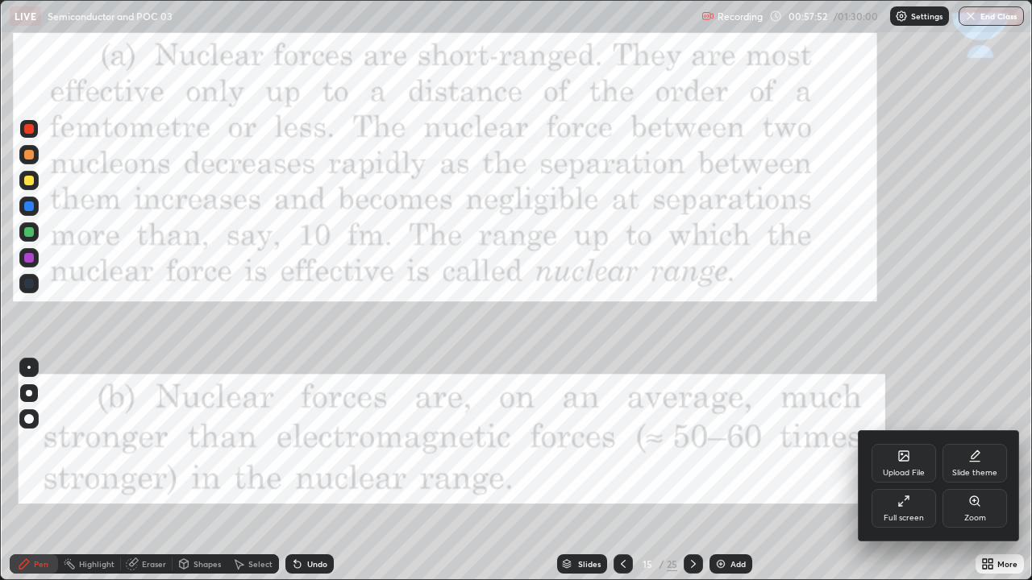
click at [910, 443] on div "Full screen" at bounding box center [903, 508] width 64 height 39
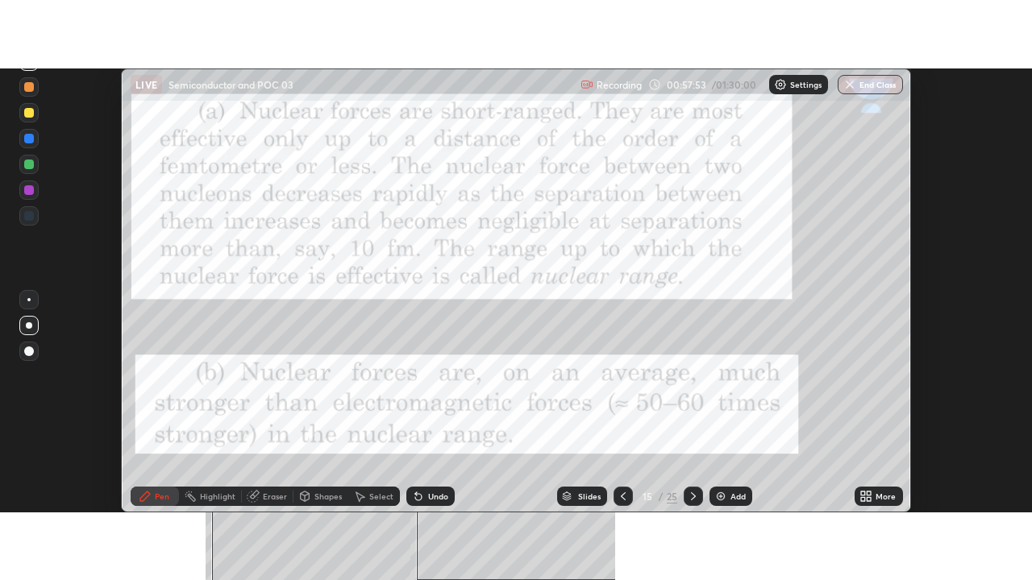
scroll to position [80156, 79568]
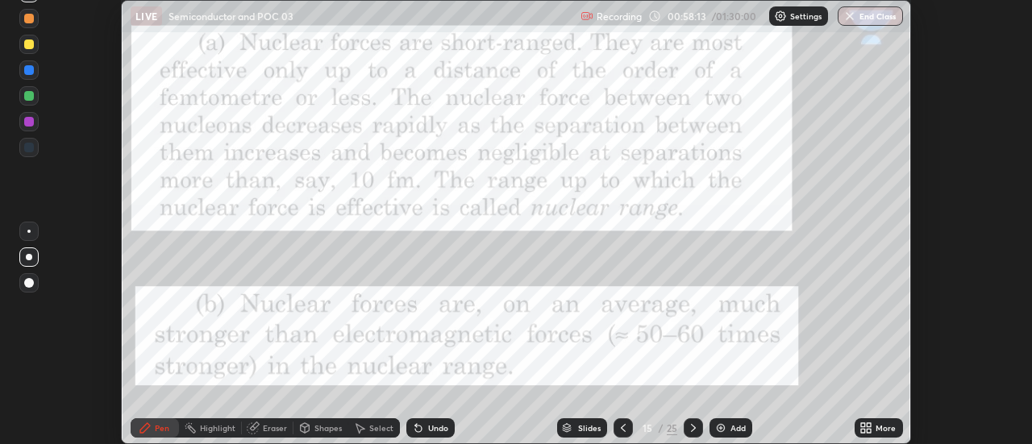
click at [863, 431] on icon at bounding box center [863, 431] width 4 height 4
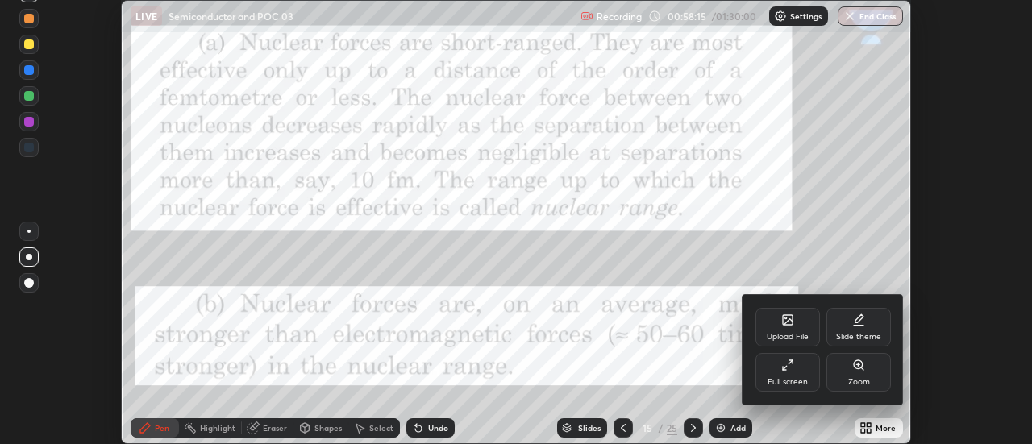
click at [791, 367] on icon at bounding box center [787, 365] width 13 height 13
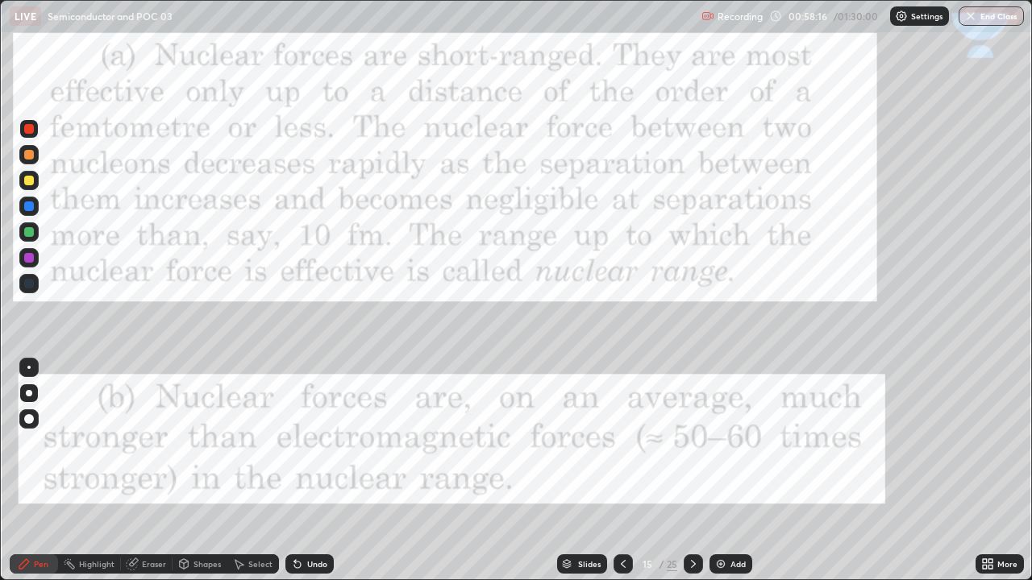
scroll to position [580, 1032]
click at [28, 127] on div at bounding box center [29, 129] width 10 height 10
click at [31, 152] on div at bounding box center [29, 155] width 10 height 10
click at [701, 443] on div at bounding box center [692, 564] width 19 height 32
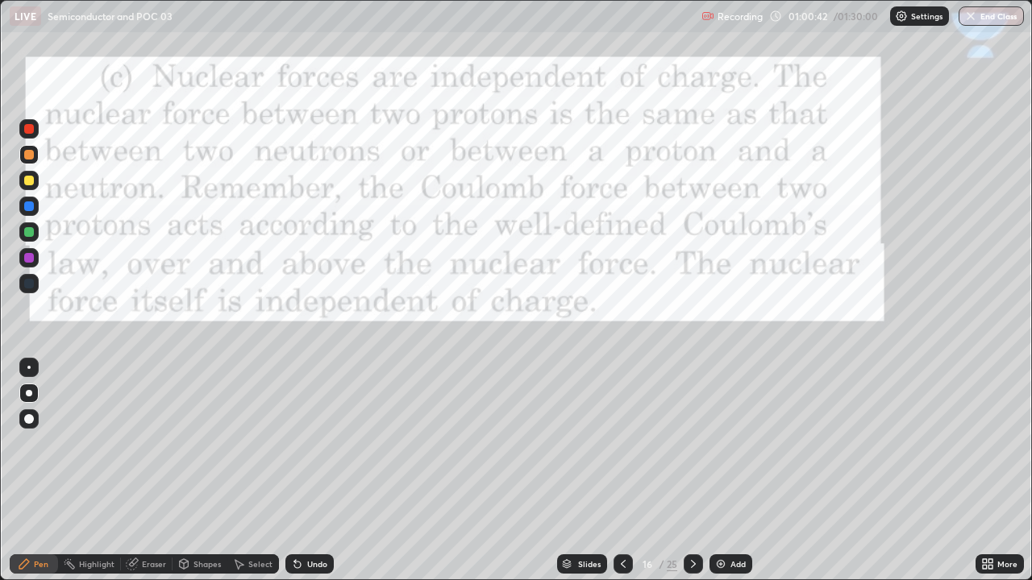
click at [26, 181] on div at bounding box center [29, 181] width 10 height 10
click at [27, 210] on div at bounding box center [29, 206] width 10 height 10
click at [692, 443] on icon at bounding box center [693, 564] width 13 height 13
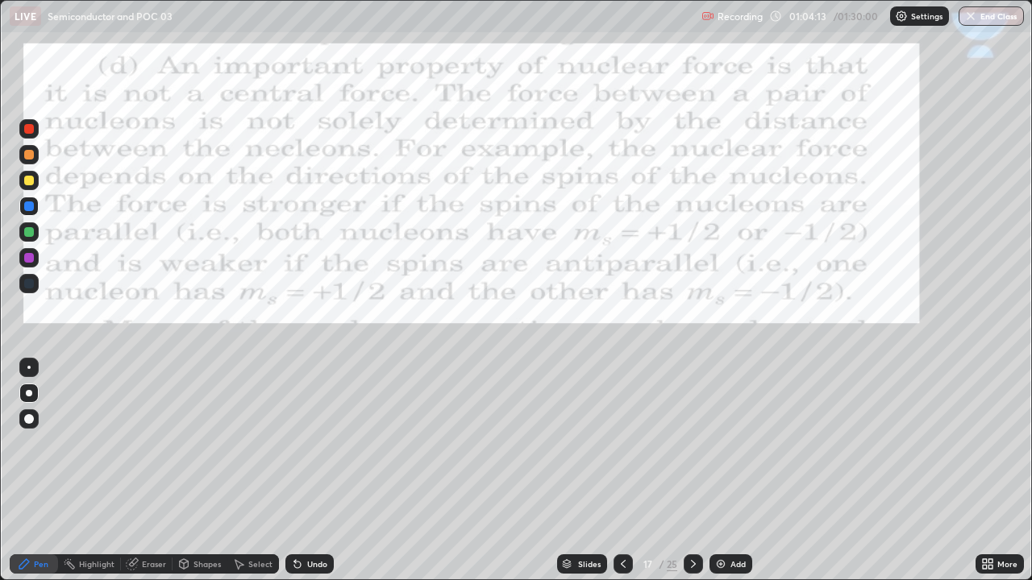
click at [24, 138] on div at bounding box center [28, 128] width 19 height 19
click at [623, 443] on div at bounding box center [622, 564] width 19 height 19
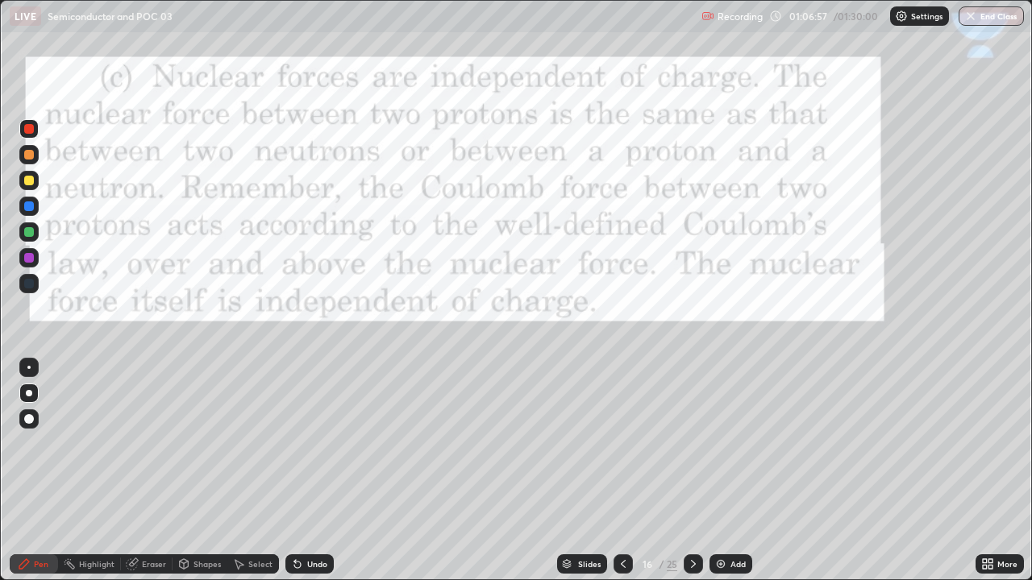
click at [622, 443] on div at bounding box center [622, 564] width 19 height 32
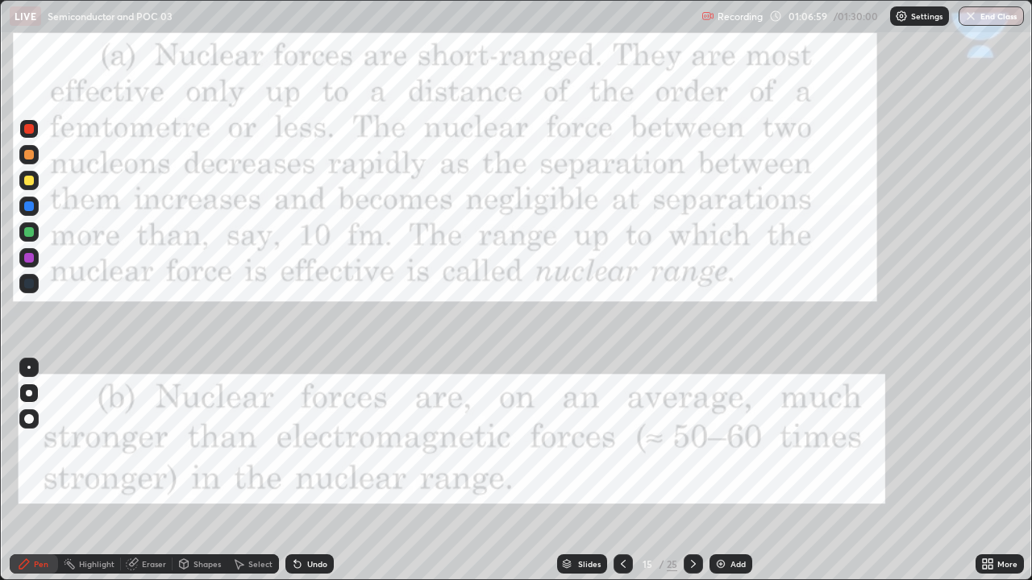
click at [621, 443] on icon at bounding box center [623, 564] width 13 height 13
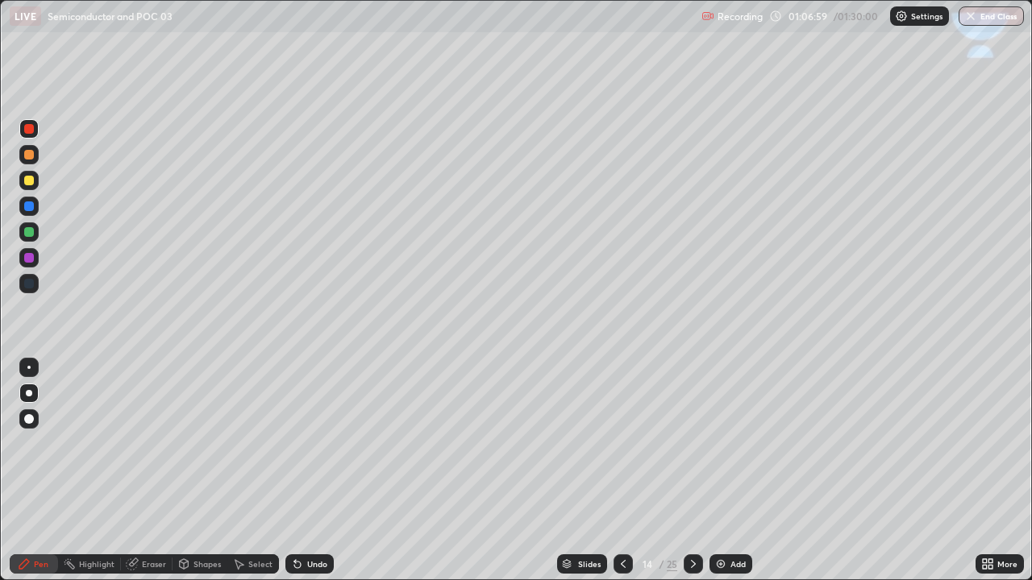
click at [624, 443] on div at bounding box center [622, 564] width 19 height 19
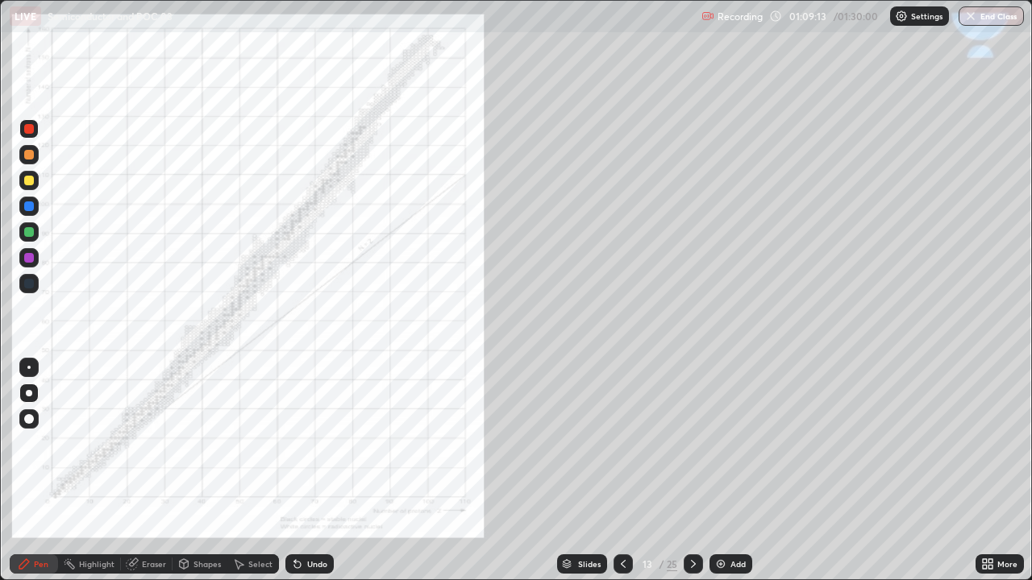
click at [213, 443] on div "Shapes" at bounding box center [206, 564] width 27 height 8
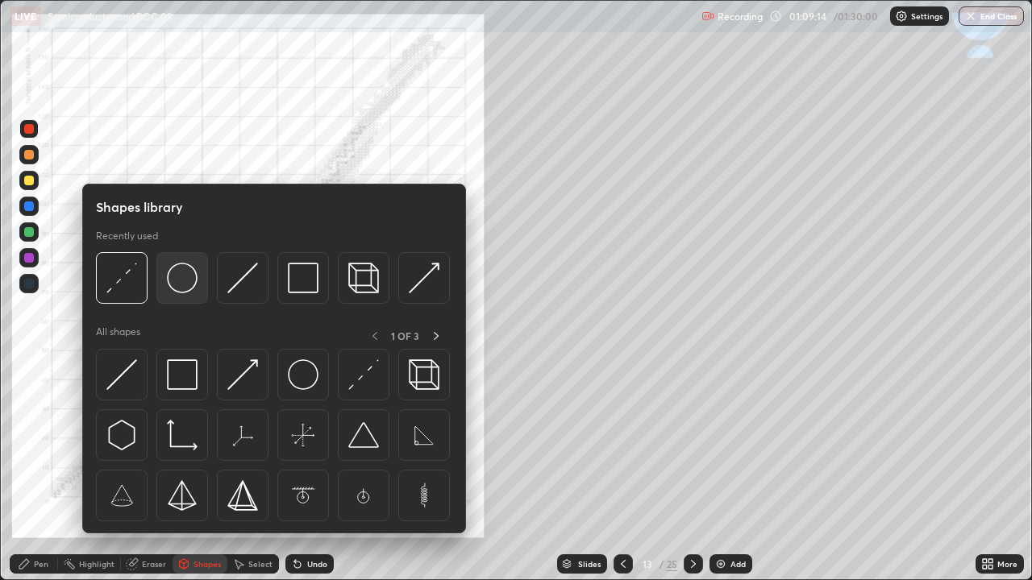
click at [185, 286] on img at bounding box center [182, 278] width 31 height 31
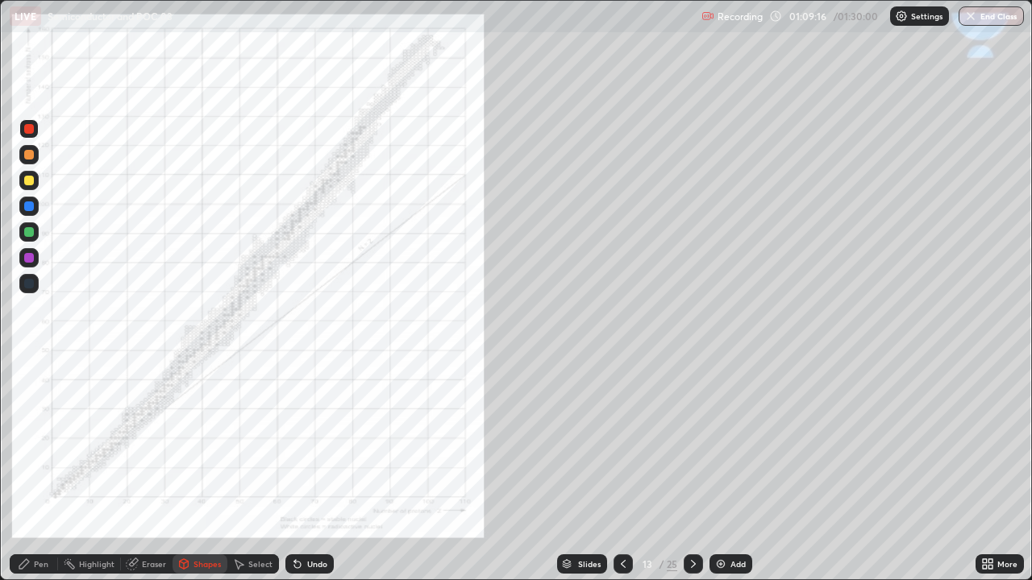
click at [41, 443] on div "Pen" at bounding box center [41, 564] width 15 height 8
click at [25, 181] on div at bounding box center [29, 181] width 10 height 10
click at [29, 155] on div at bounding box center [29, 155] width 10 height 10
click at [148, 443] on div "Eraser" at bounding box center [154, 564] width 24 height 8
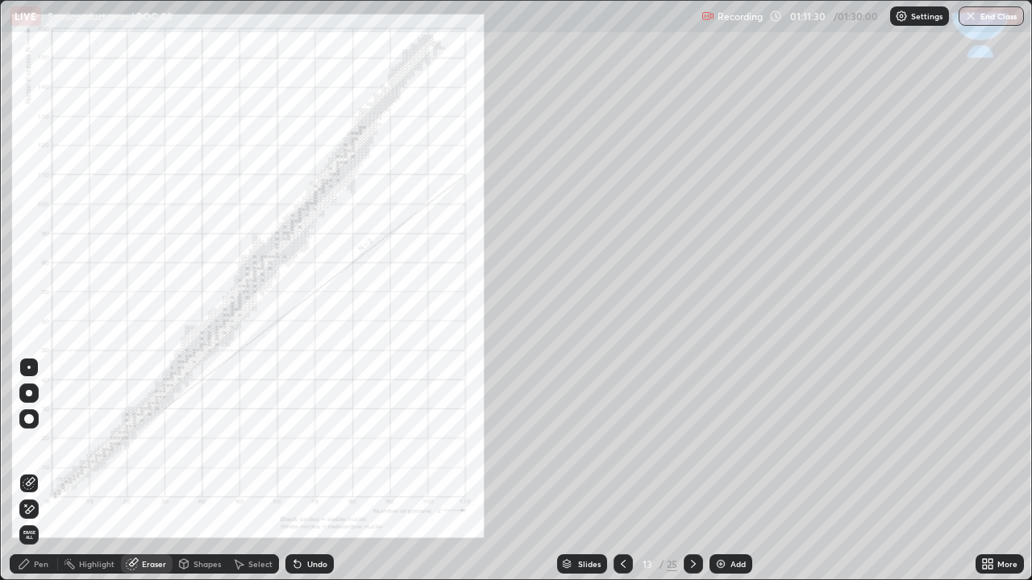
click at [201, 443] on div "Shapes" at bounding box center [206, 564] width 27 height 8
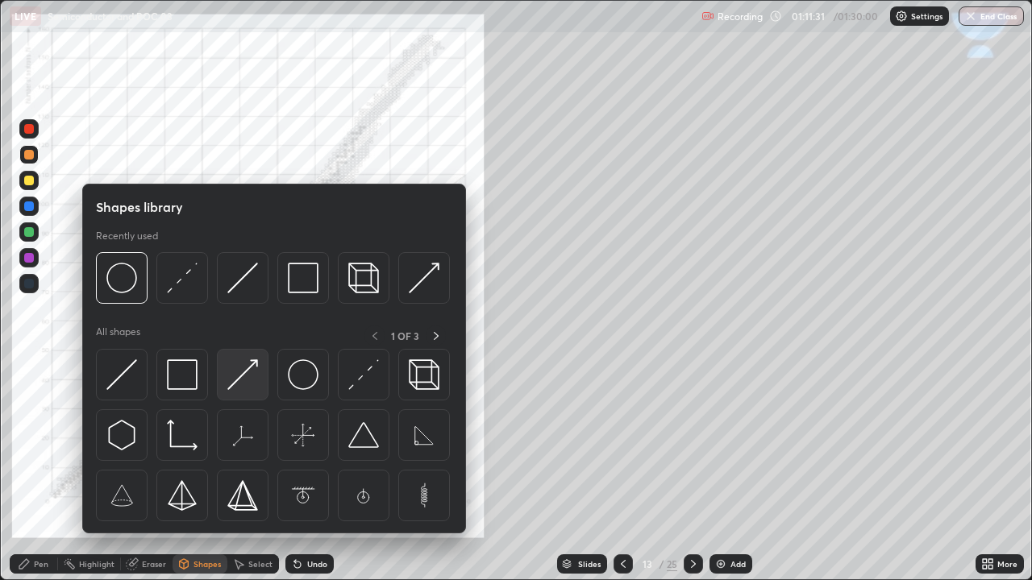
click at [245, 368] on img at bounding box center [242, 374] width 31 height 31
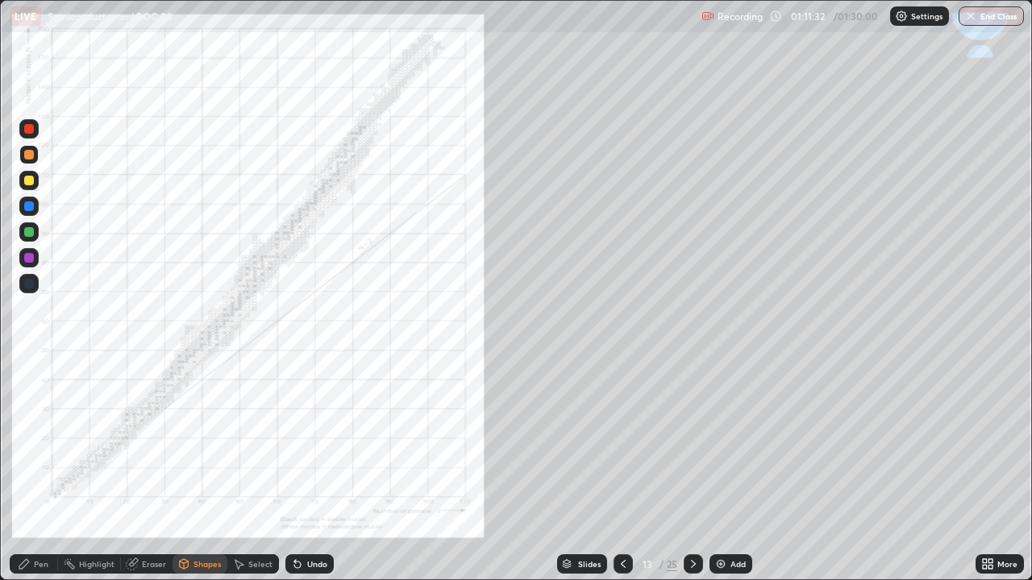
click at [31, 210] on div at bounding box center [29, 206] width 10 height 10
click at [147, 443] on div "Eraser" at bounding box center [154, 564] width 24 height 8
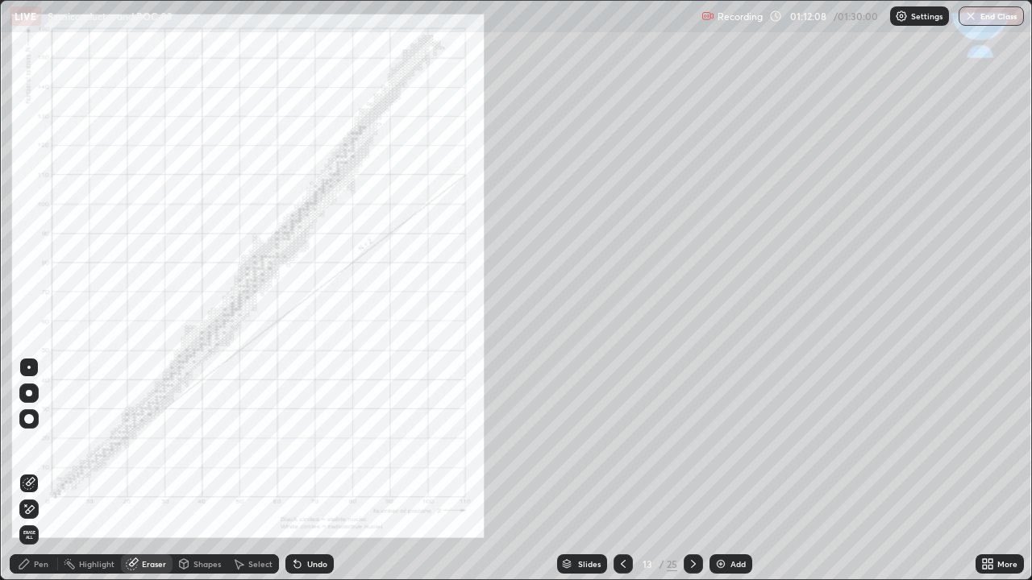
click at [44, 443] on div "Pen" at bounding box center [34, 564] width 48 height 19
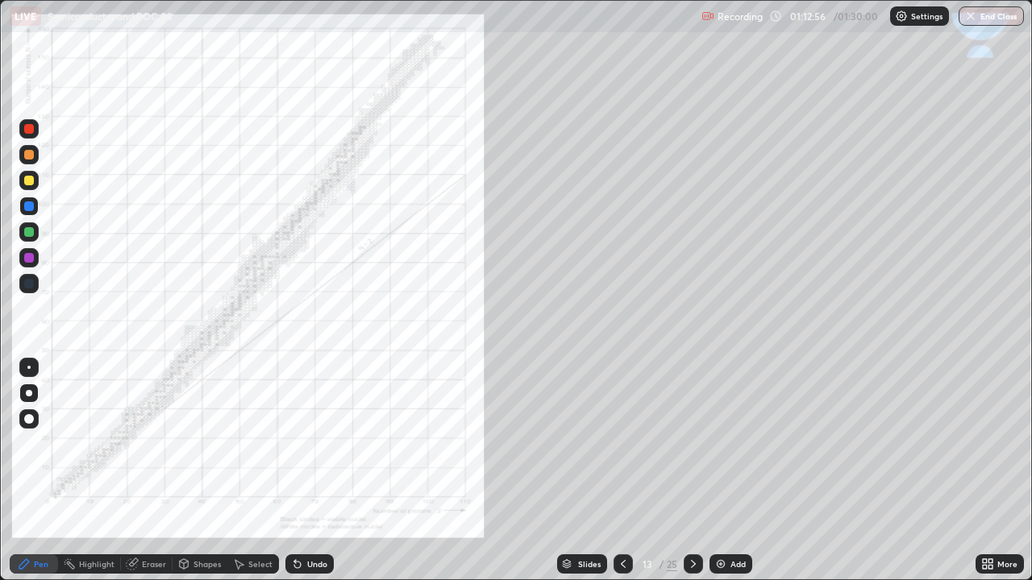
click at [33, 155] on div at bounding box center [29, 155] width 10 height 10
click at [692, 443] on icon at bounding box center [693, 564] width 13 height 13
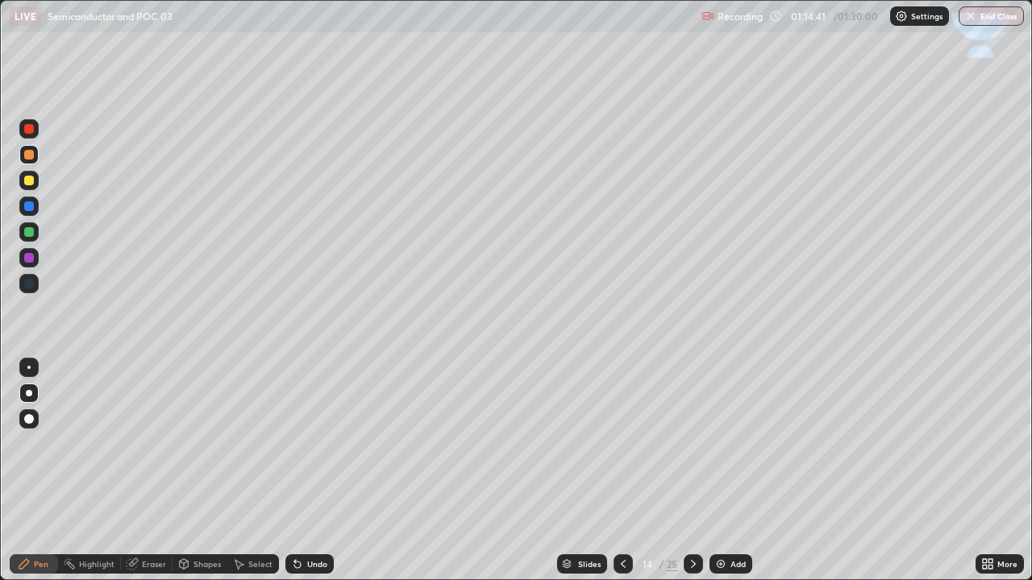
click at [621, 443] on icon at bounding box center [623, 564] width 13 height 13
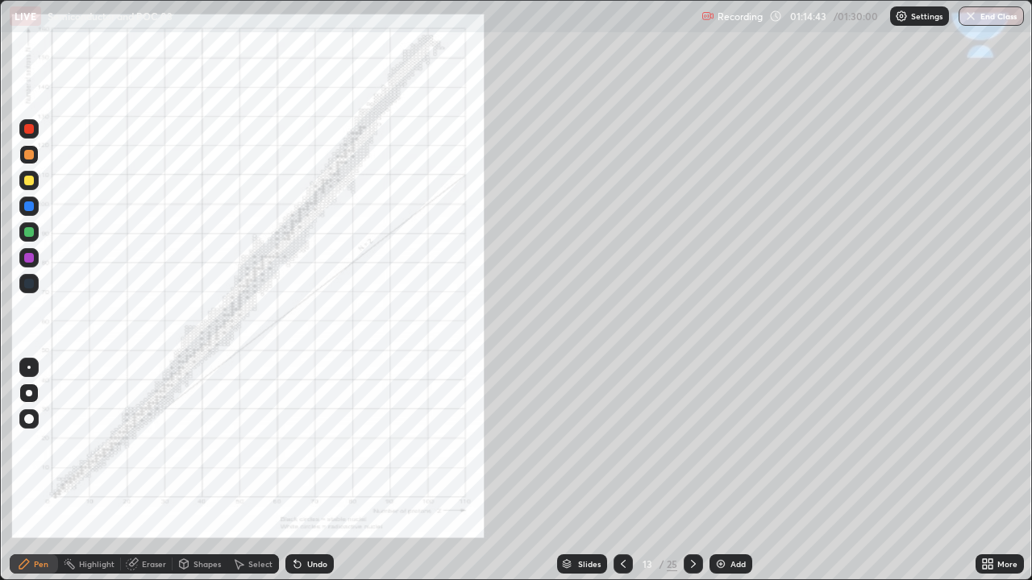
click at [623, 443] on icon at bounding box center [623, 564] width 13 height 13
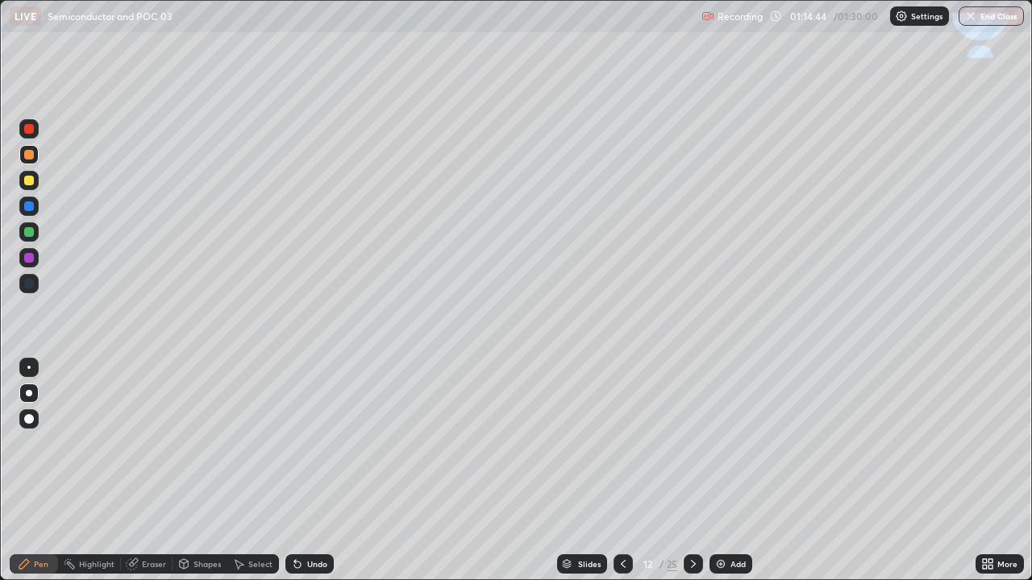
click at [620, 443] on icon at bounding box center [623, 564] width 13 height 13
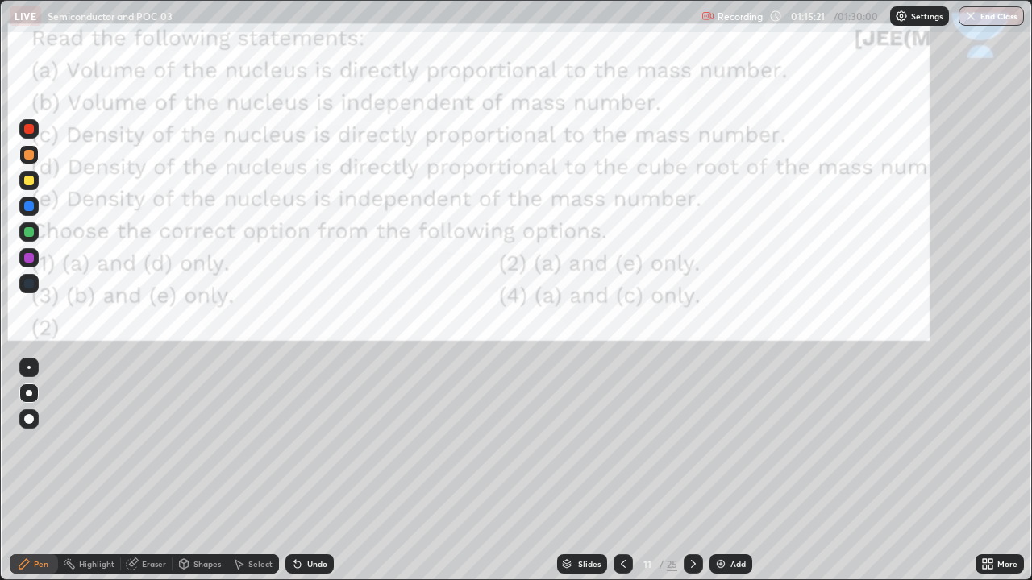
click at [31, 128] on div at bounding box center [29, 129] width 10 height 10
click at [693, 443] on icon at bounding box center [693, 564] width 13 height 13
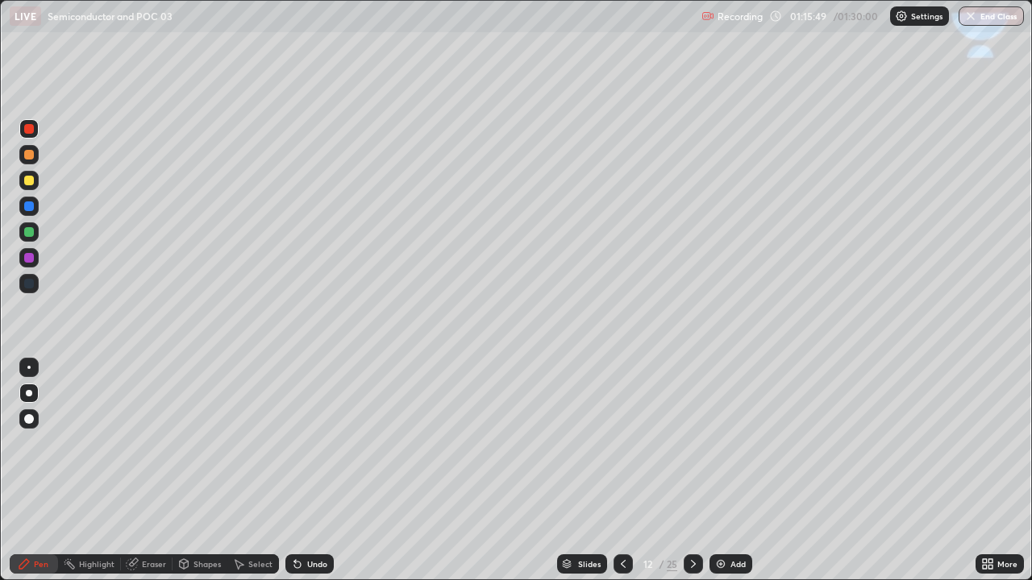
click at [685, 443] on div at bounding box center [692, 564] width 19 height 19
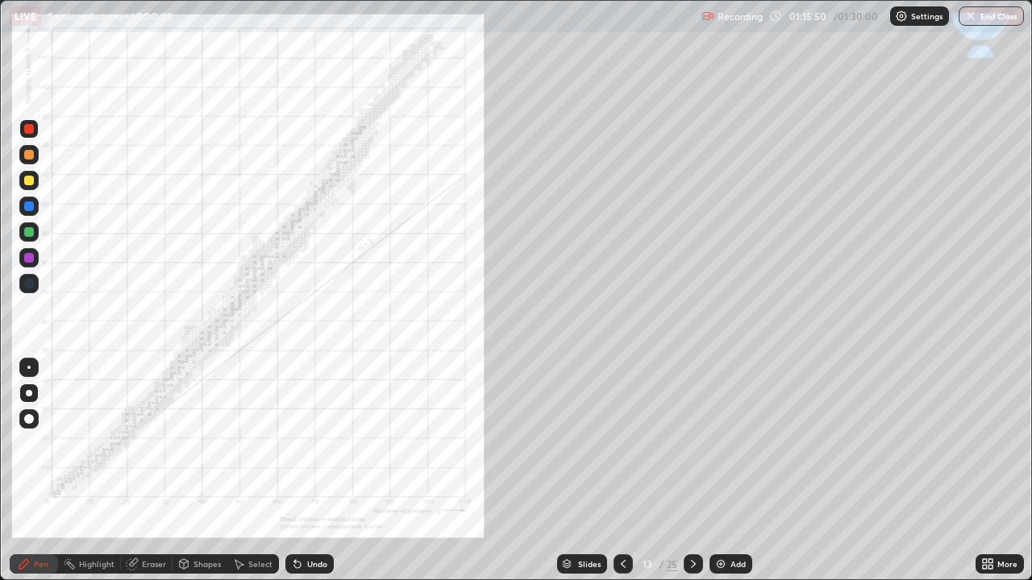
click at [684, 443] on div at bounding box center [692, 564] width 19 height 19
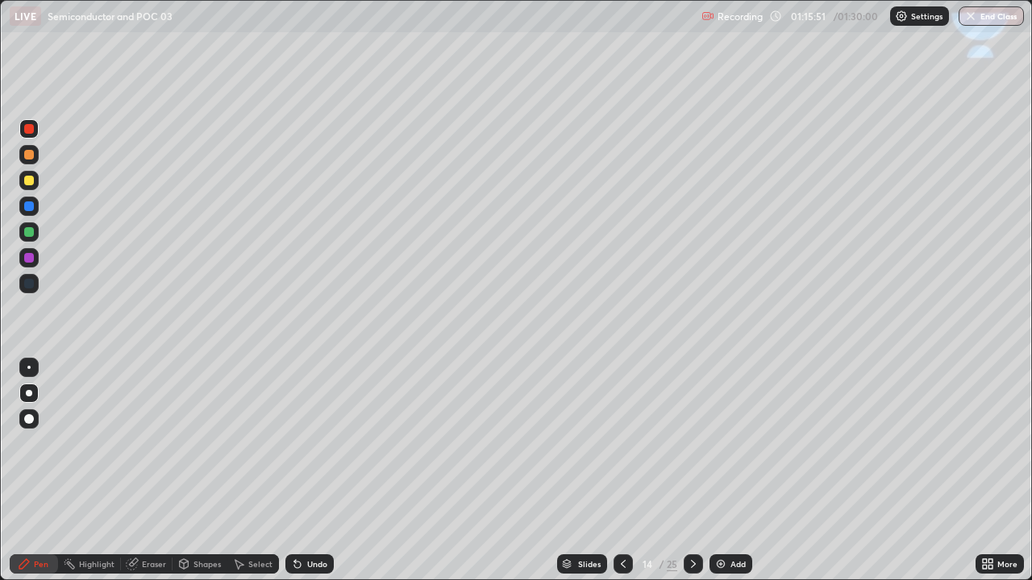
click at [684, 443] on div at bounding box center [692, 564] width 19 height 19
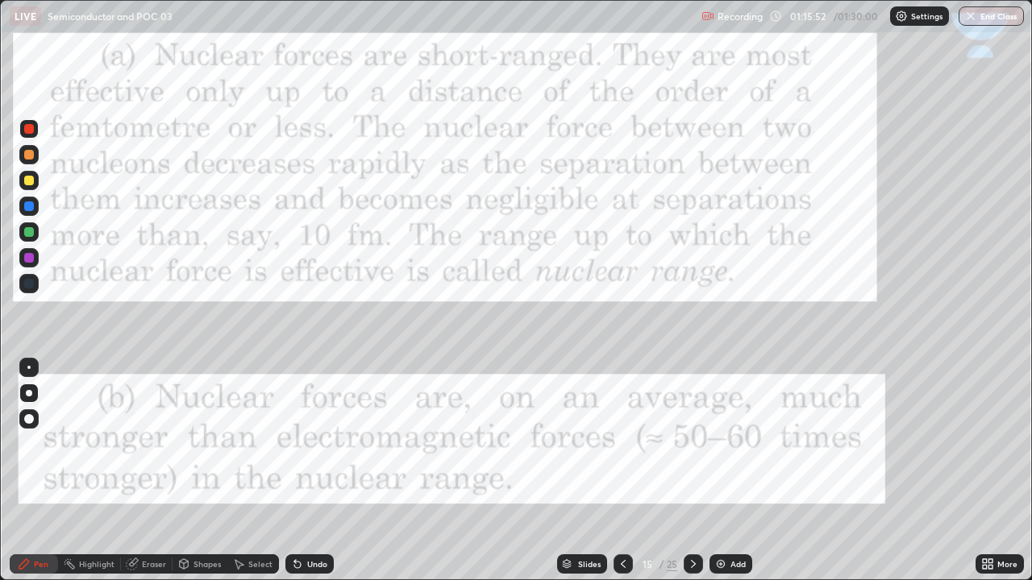
click at [687, 443] on icon at bounding box center [693, 564] width 13 height 13
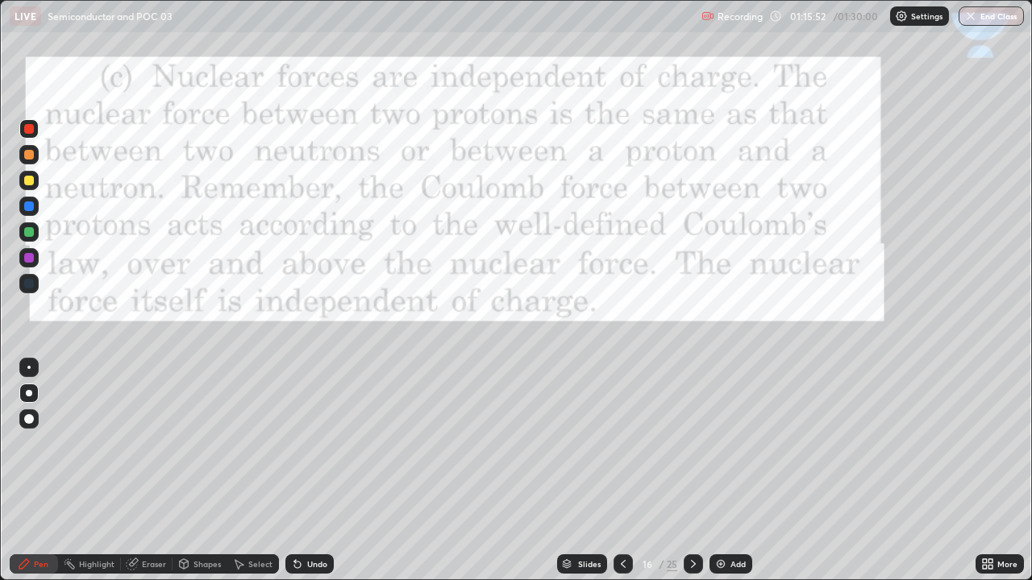
click at [692, 443] on icon at bounding box center [693, 564] width 13 height 13
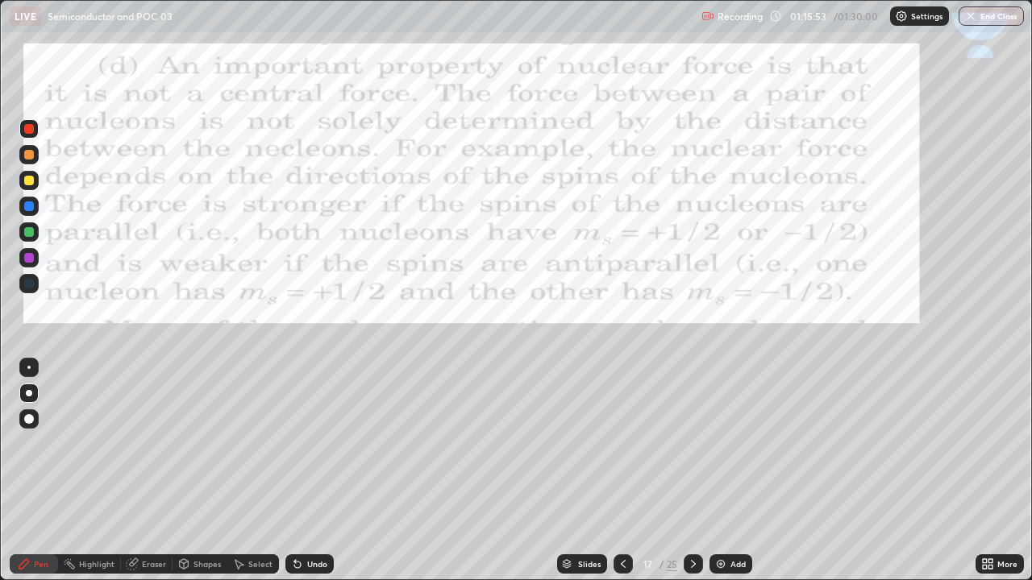
click at [683, 443] on div at bounding box center [692, 564] width 19 height 19
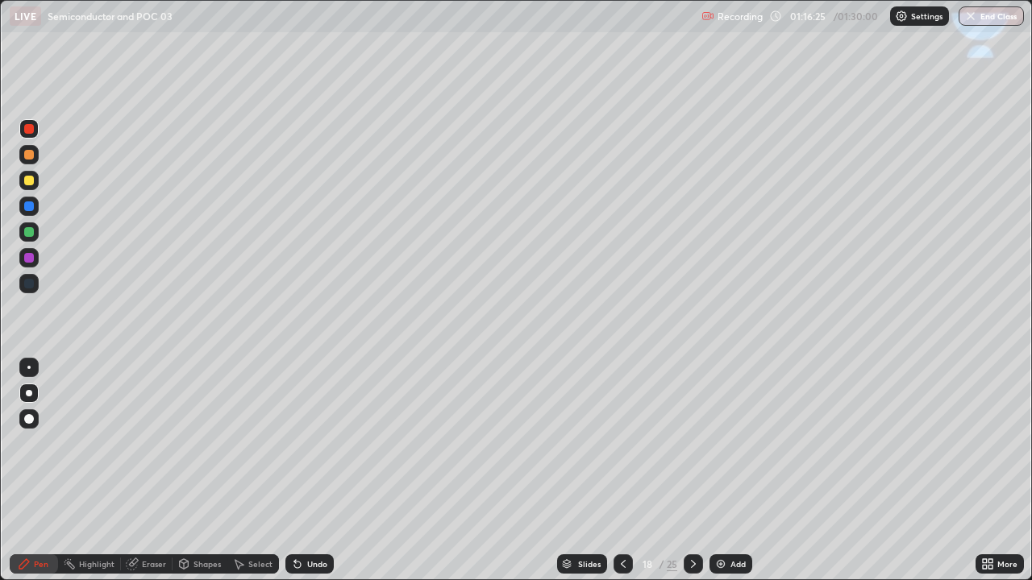
click at [26, 395] on div at bounding box center [28, 393] width 19 height 19
click at [29, 368] on div at bounding box center [28, 367] width 3 height 3
click at [37, 396] on div at bounding box center [28, 393] width 19 height 19
click at [30, 179] on div at bounding box center [29, 181] width 10 height 10
click at [30, 205] on div at bounding box center [29, 206] width 10 height 10
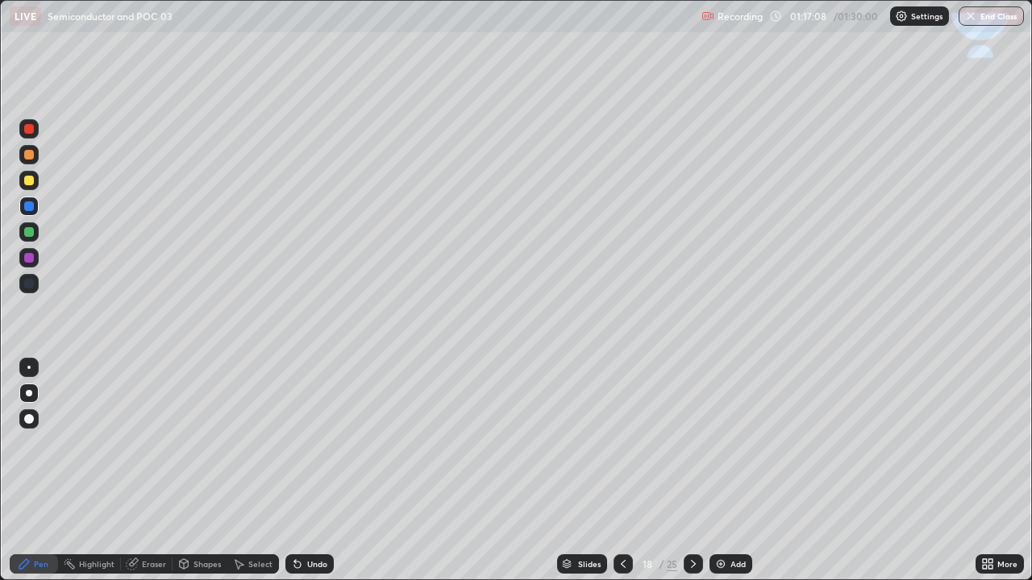
click at [32, 181] on div at bounding box center [29, 181] width 10 height 10
click at [27, 289] on div at bounding box center [28, 283] width 19 height 19
click at [27, 181] on div at bounding box center [29, 181] width 10 height 10
click at [294, 443] on icon at bounding box center [297, 565] width 6 height 6
click at [292, 443] on icon at bounding box center [297, 564] width 13 height 13
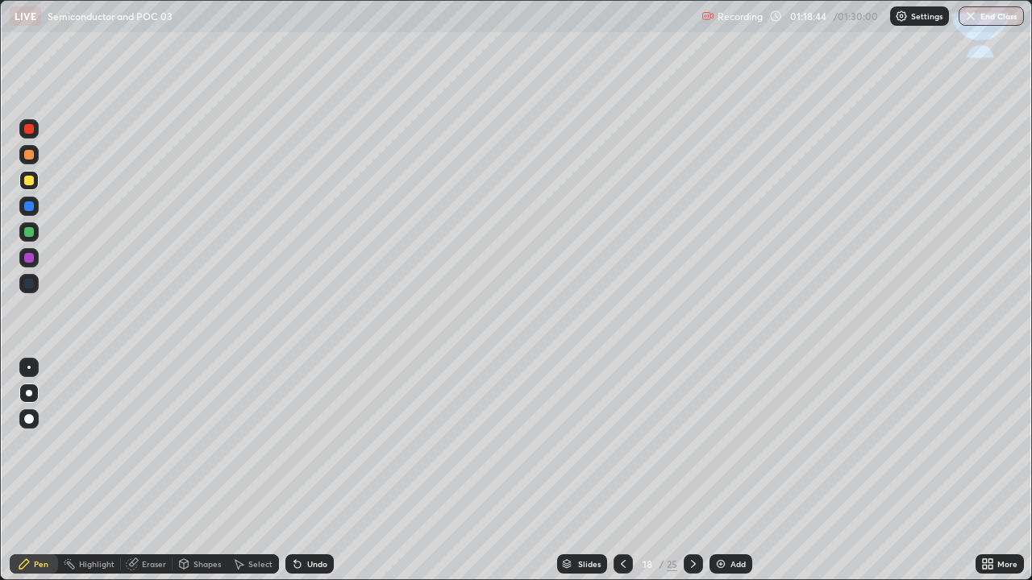
click at [35, 206] on div at bounding box center [28, 206] width 19 height 19
click at [27, 181] on div at bounding box center [29, 181] width 10 height 10
click at [157, 443] on div "Eraser" at bounding box center [154, 564] width 24 height 8
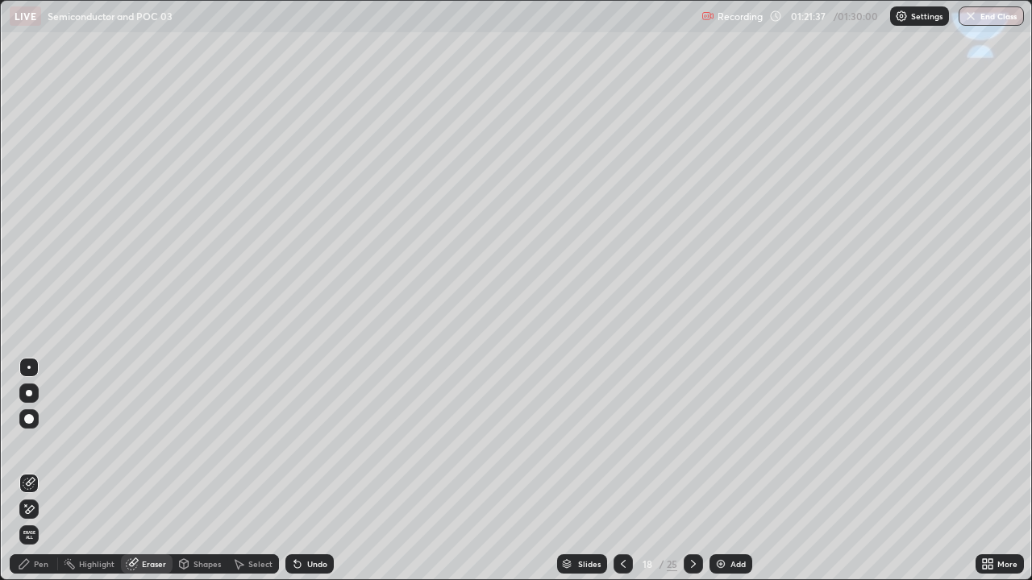
click at [46, 443] on div "Pen" at bounding box center [41, 564] width 15 height 8
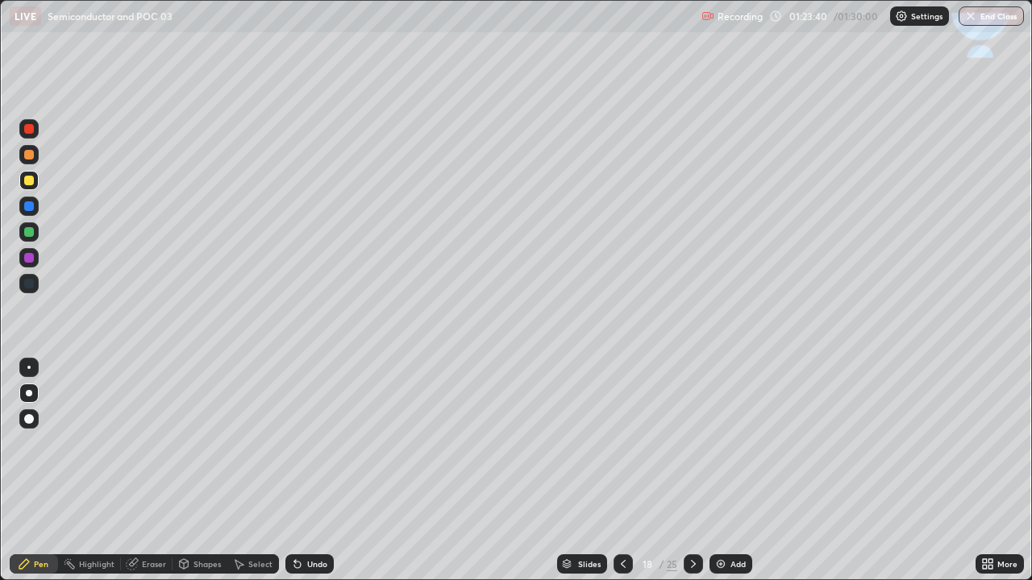
click at [156, 443] on div "Eraser" at bounding box center [154, 564] width 24 height 8
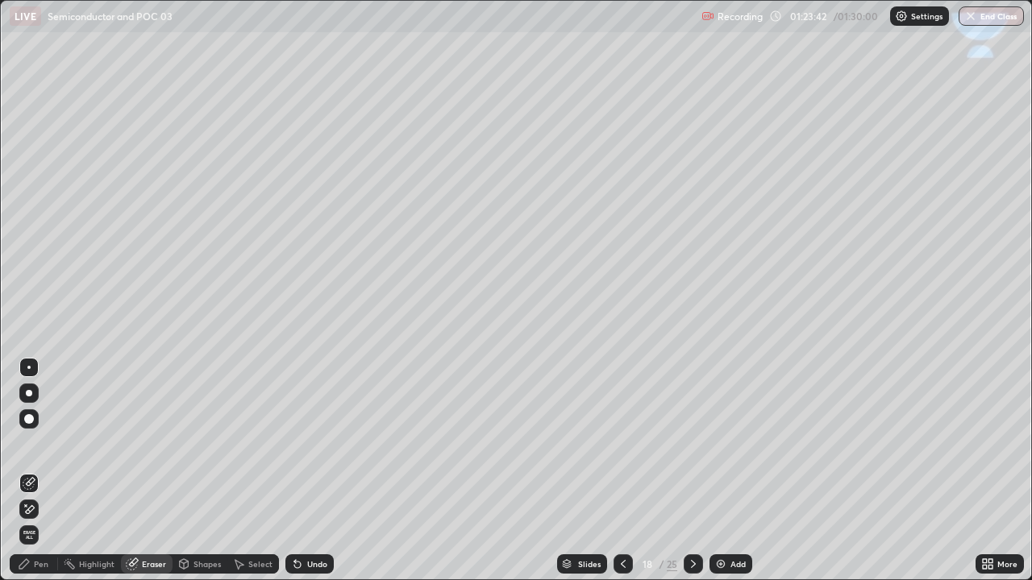
click at [44, 443] on div "Pen" at bounding box center [34, 564] width 48 height 19
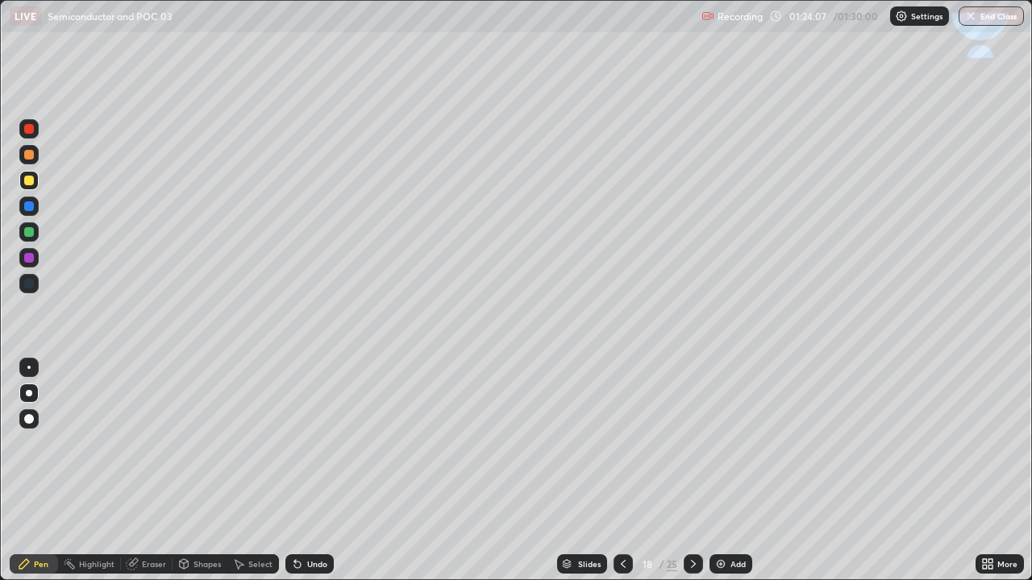
click at [184, 443] on icon at bounding box center [184, 566] width 0 height 6
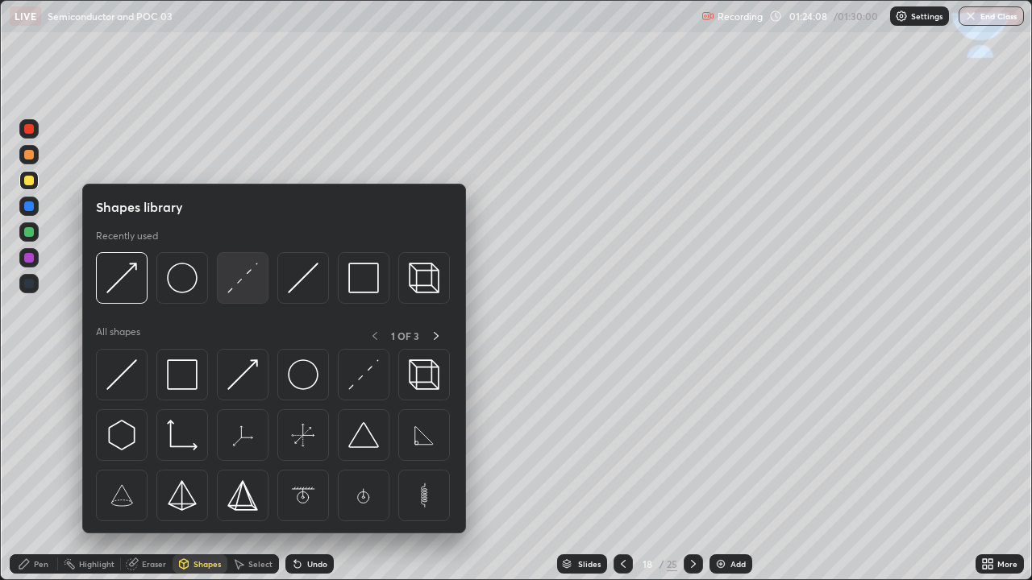
click at [235, 289] on img at bounding box center [242, 278] width 31 height 31
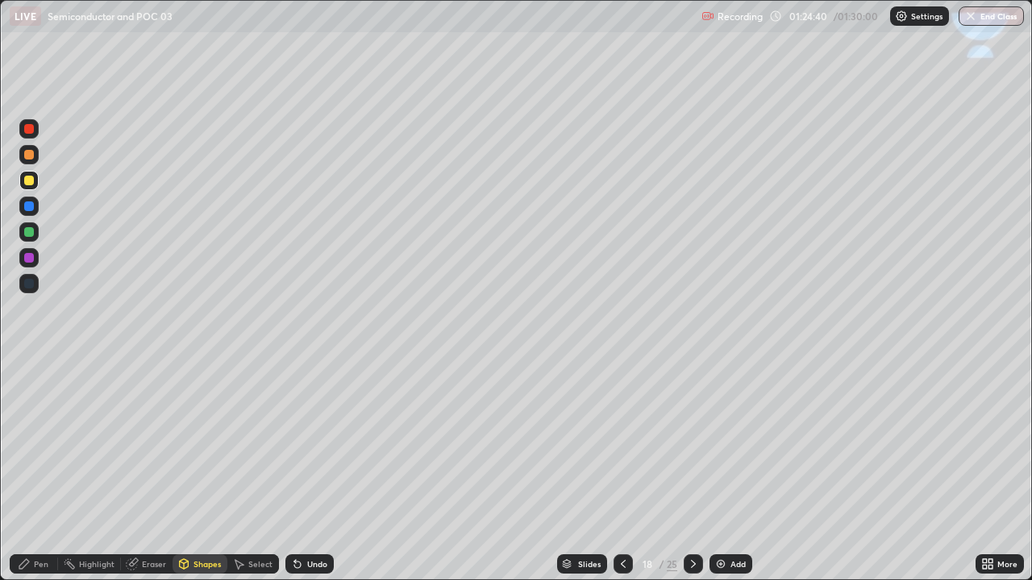
click at [307, 443] on div "Undo" at bounding box center [317, 564] width 20 height 8
click at [40, 443] on div "Pen" at bounding box center [41, 564] width 15 height 8
click at [298, 443] on icon at bounding box center [297, 564] width 13 height 13
click at [295, 443] on icon at bounding box center [297, 565] width 6 height 6
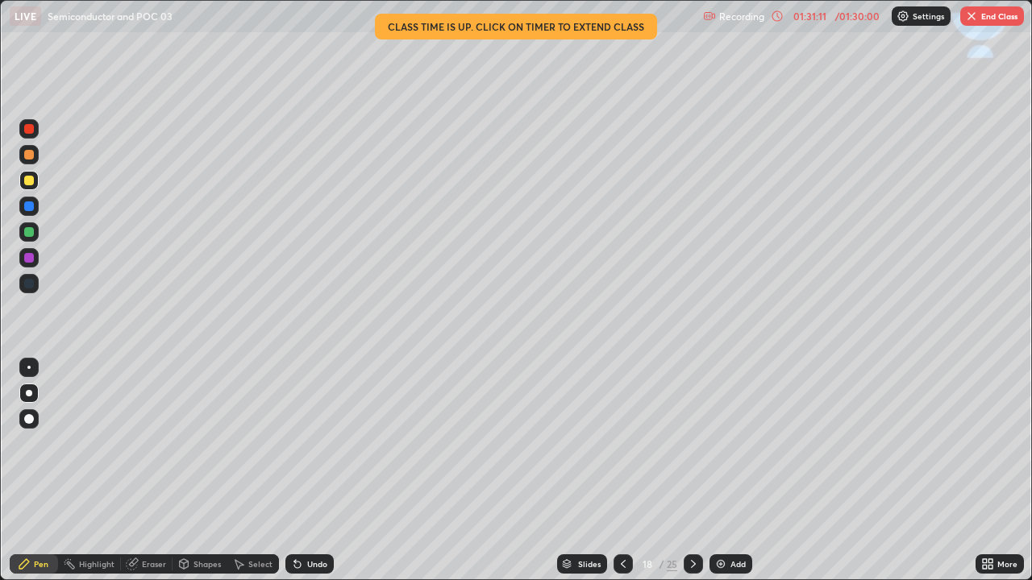
click at [974, 23] on button "End Class" at bounding box center [992, 15] width 64 height 19
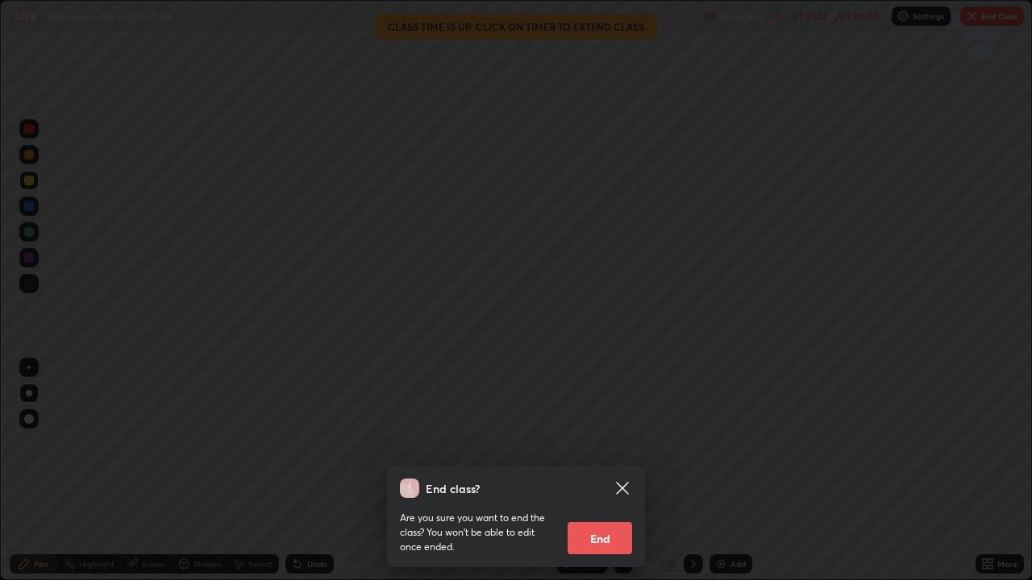
click at [601, 443] on button "End" at bounding box center [599, 538] width 64 height 32
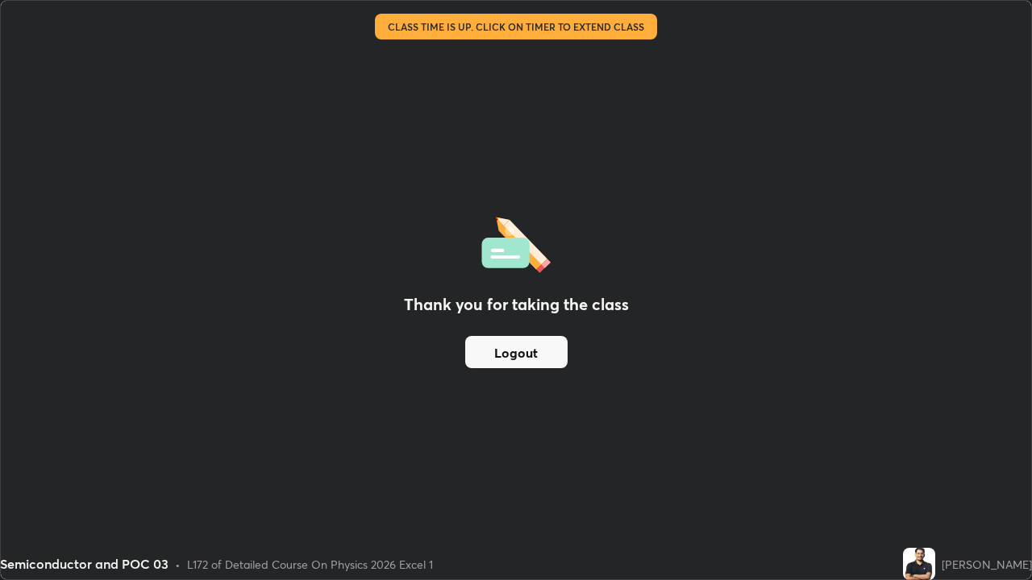
click at [543, 357] on button "Logout" at bounding box center [516, 352] width 102 height 32
click at [545, 354] on button "Logout" at bounding box center [516, 352] width 102 height 32
